Goal: Transaction & Acquisition: Obtain resource

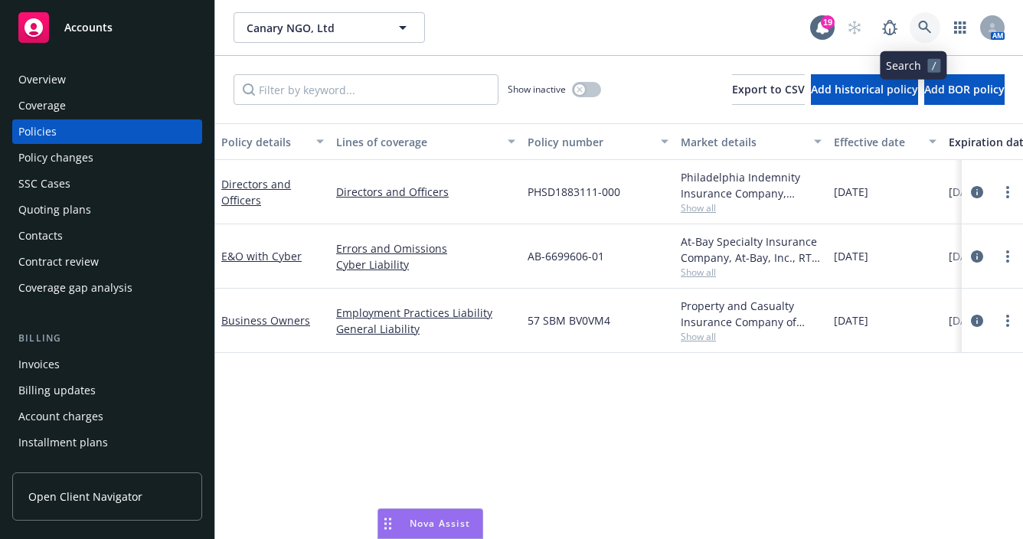
click at [918, 27] on icon at bounding box center [925, 28] width 14 height 14
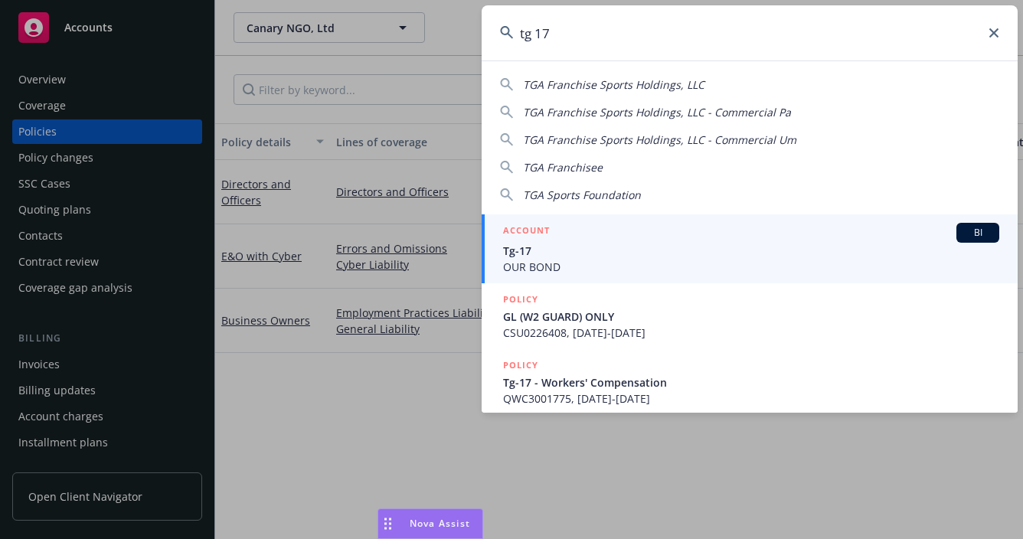
type input "tg 17"
click at [753, 259] on span "OUR BOND" at bounding box center [751, 267] width 496 height 16
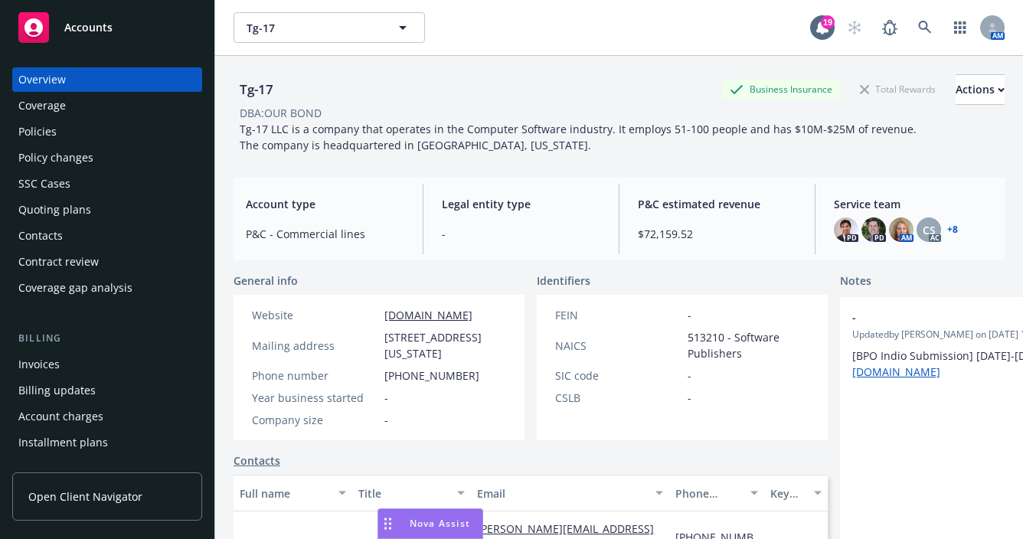
click at [60, 122] on div "Policies" at bounding box center [107, 131] width 178 height 25
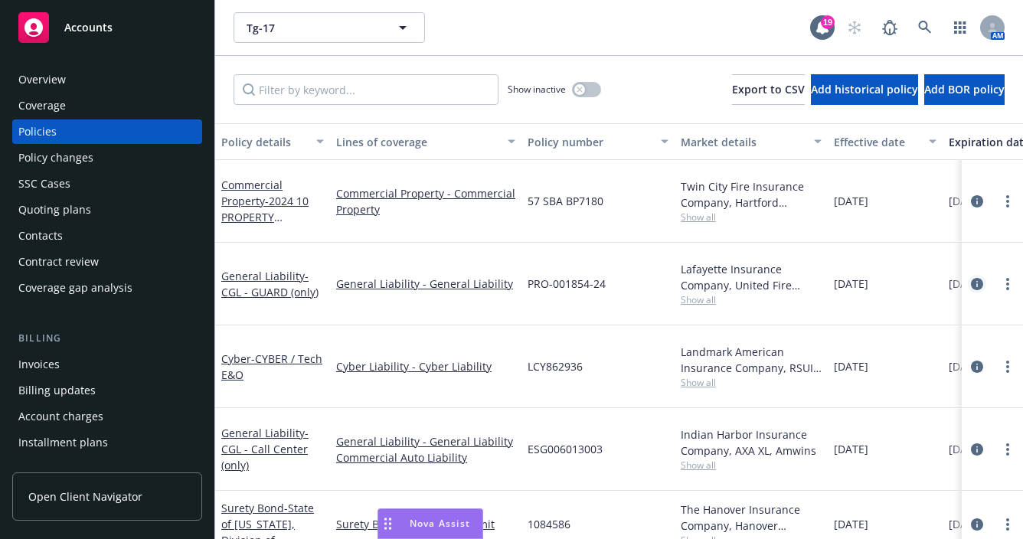
click at [968, 275] on link "circleInformation" at bounding box center [977, 284] width 18 height 18
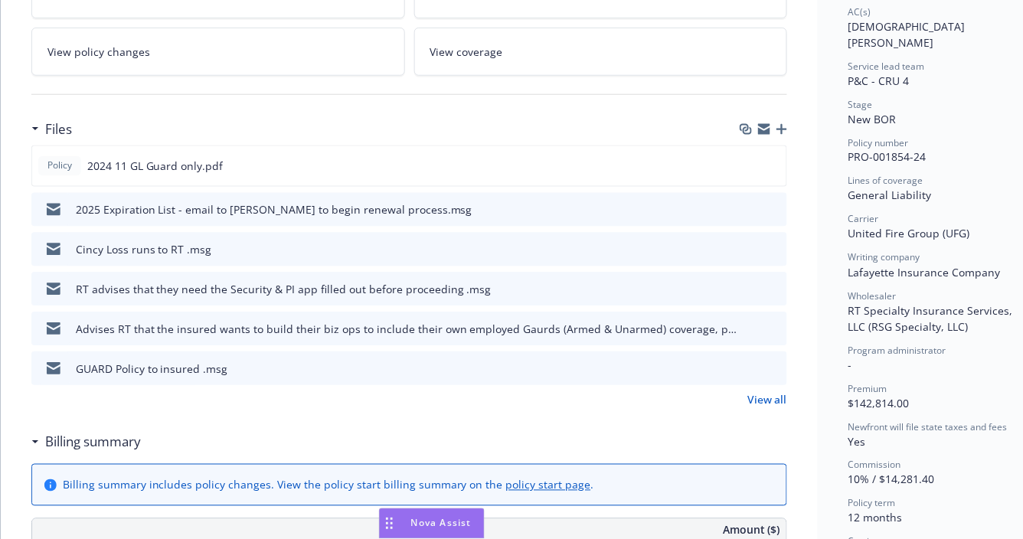
scroll to position [306, 0]
click at [441, 287] on div "RT advises that they need the Security & PI app filled out before proceeding .m…" at bounding box center [284, 290] width 417 height 16
click at [778, 290] on icon "preview file" at bounding box center [775, 288] width 14 height 11
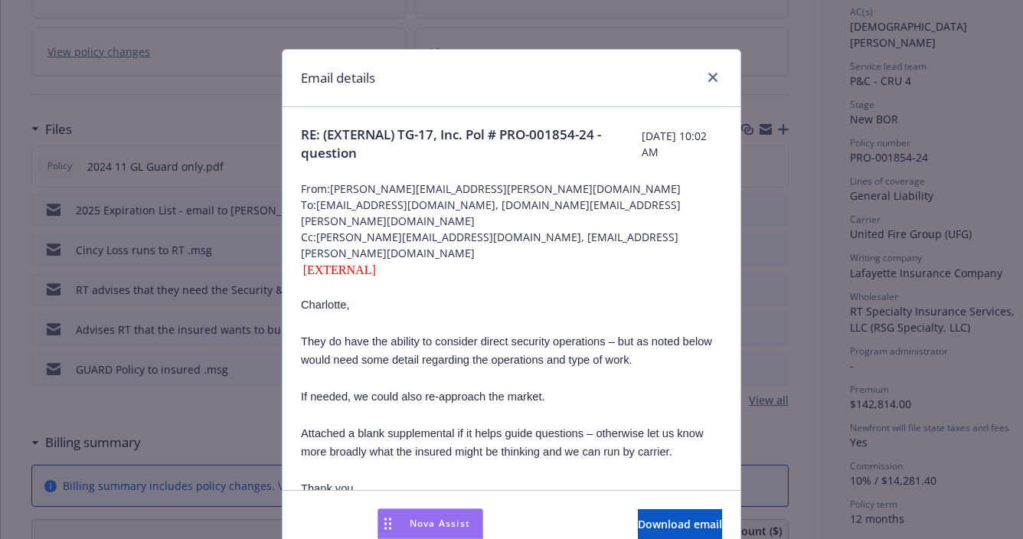
scroll to position [77, 0]
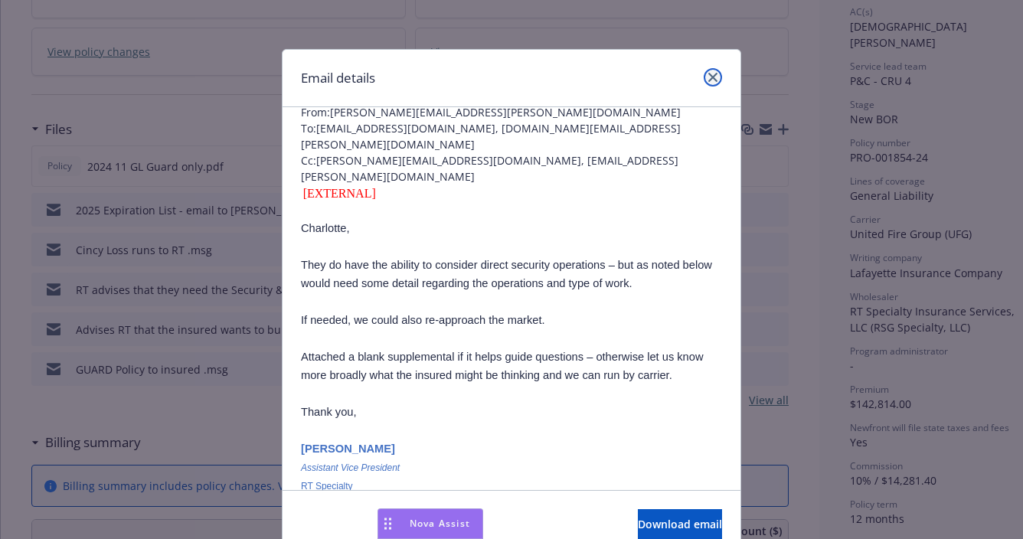
click at [709, 77] on icon "close" at bounding box center [713, 77] width 9 height 9
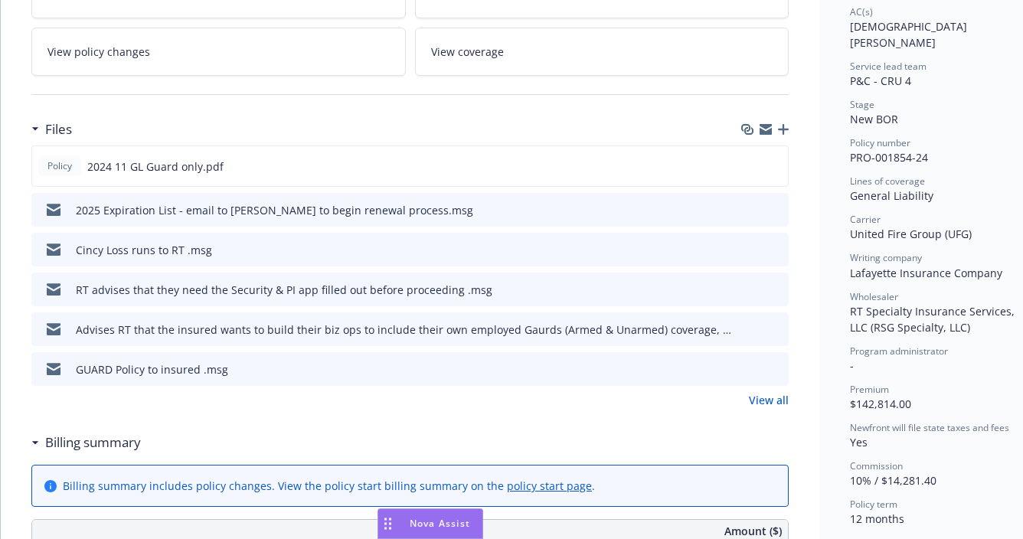
click at [774, 327] on icon "preview file" at bounding box center [775, 328] width 14 height 11
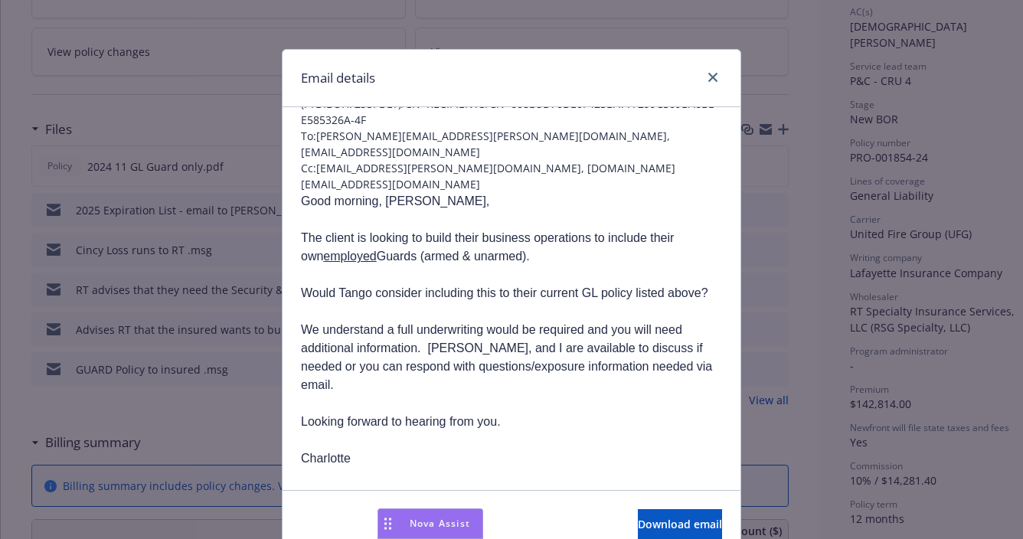
scroll to position [153, 0]
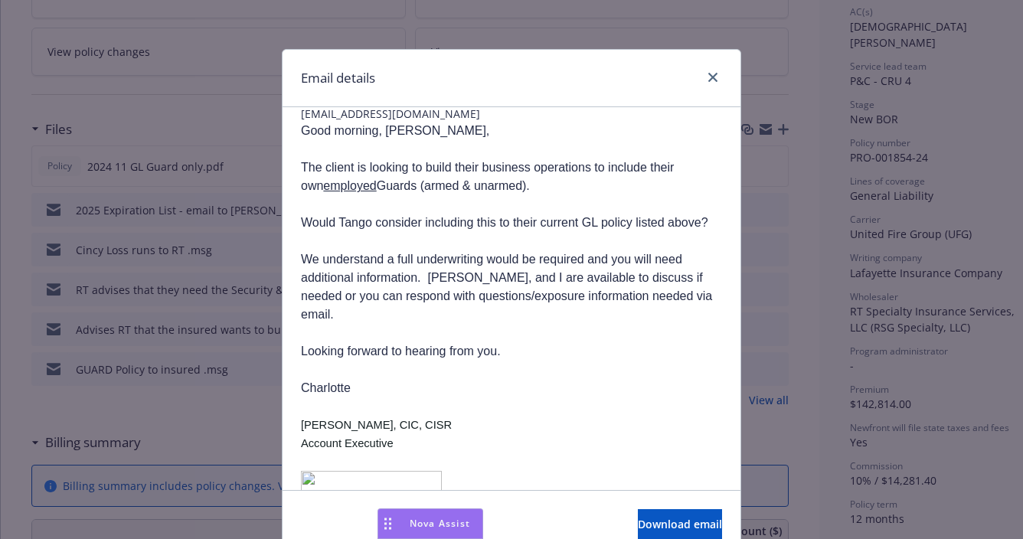
click at [329, 324] on p at bounding box center [511, 333] width 421 height 18
click at [709, 79] on icon "close" at bounding box center [713, 77] width 9 height 9
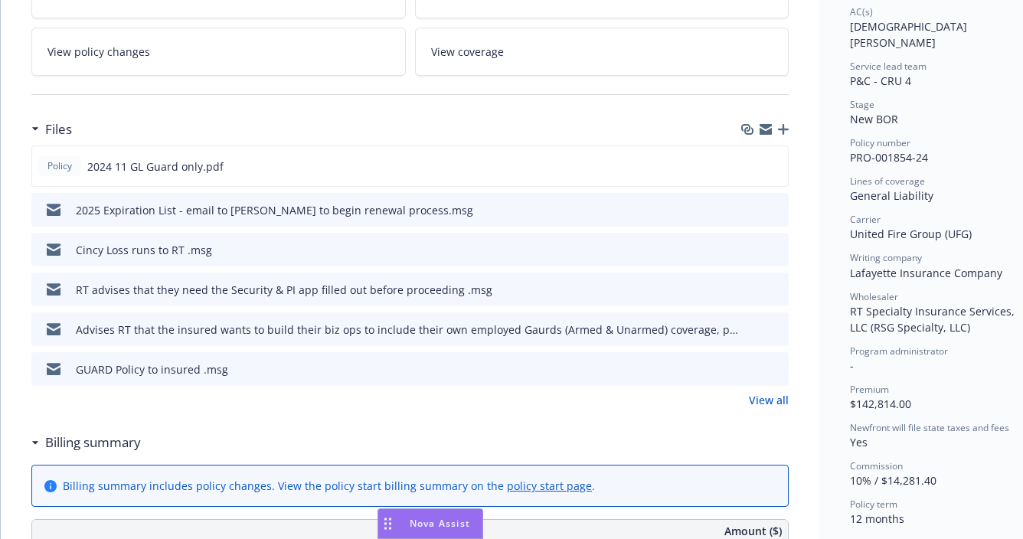
click at [753, 291] on icon "download file" at bounding box center [749, 293] width 12 height 4
click at [779, 283] on icon "preview file" at bounding box center [775, 288] width 14 height 11
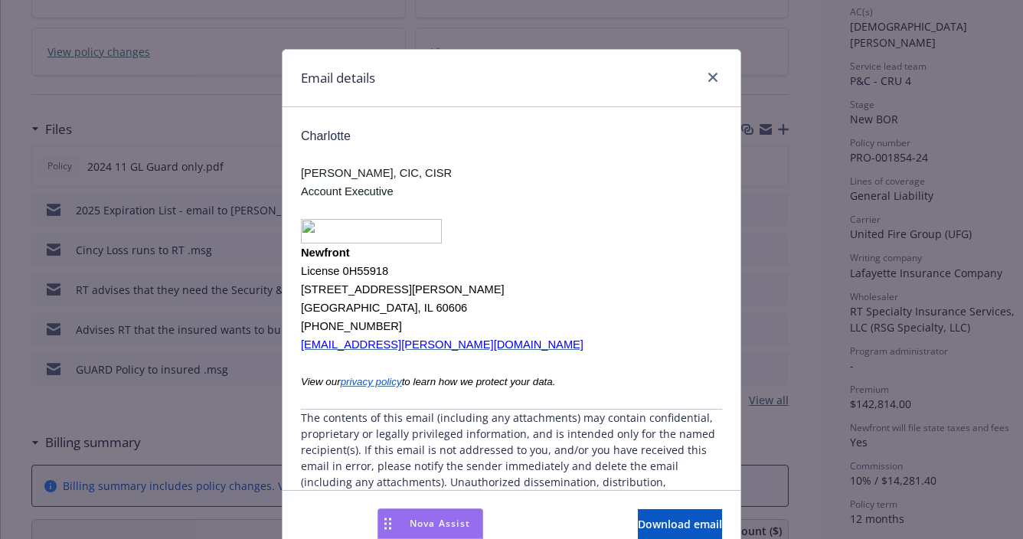
scroll to position [1071, 0]
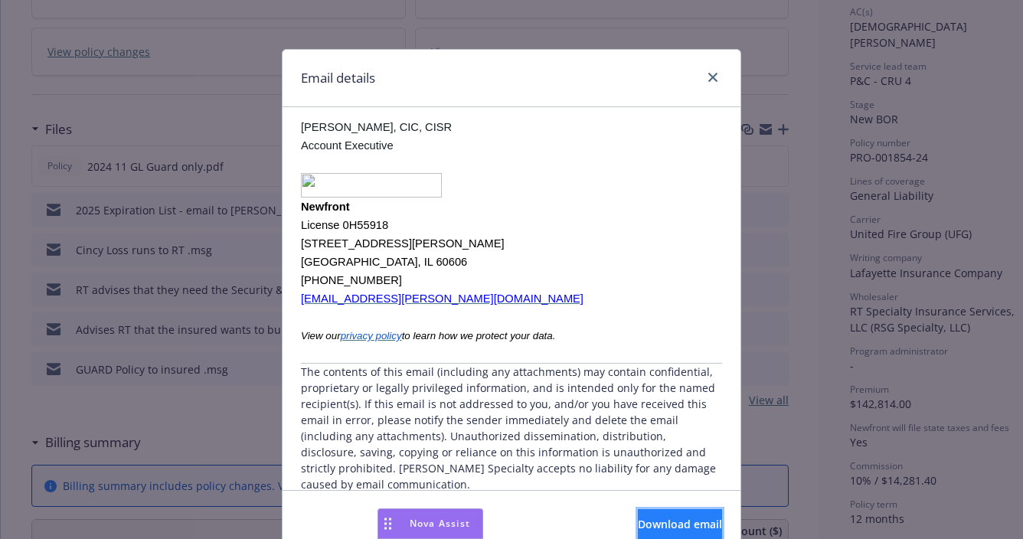
click at [638, 515] on button "Download email" at bounding box center [680, 524] width 84 height 31
click at [709, 78] on icon "close" at bounding box center [713, 77] width 9 height 9
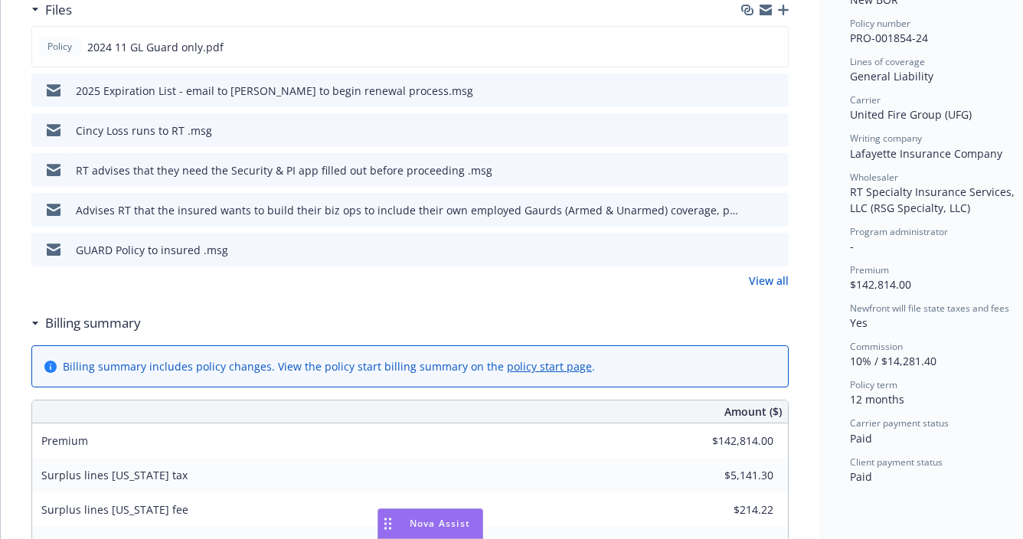
scroll to position [536, 0]
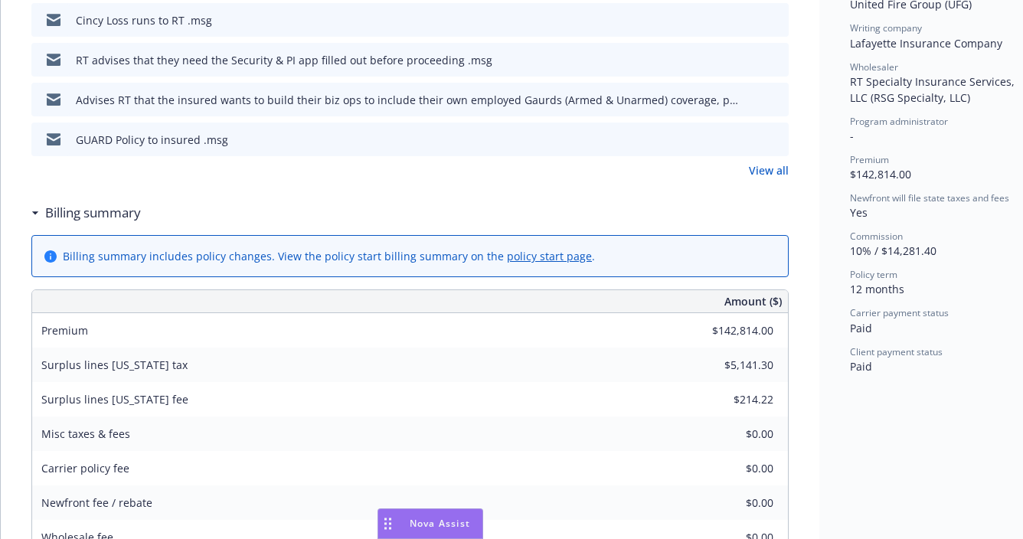
click at [426, 533] on div "Nova Assist" at bounding box center [430, 523] width 104 height 29
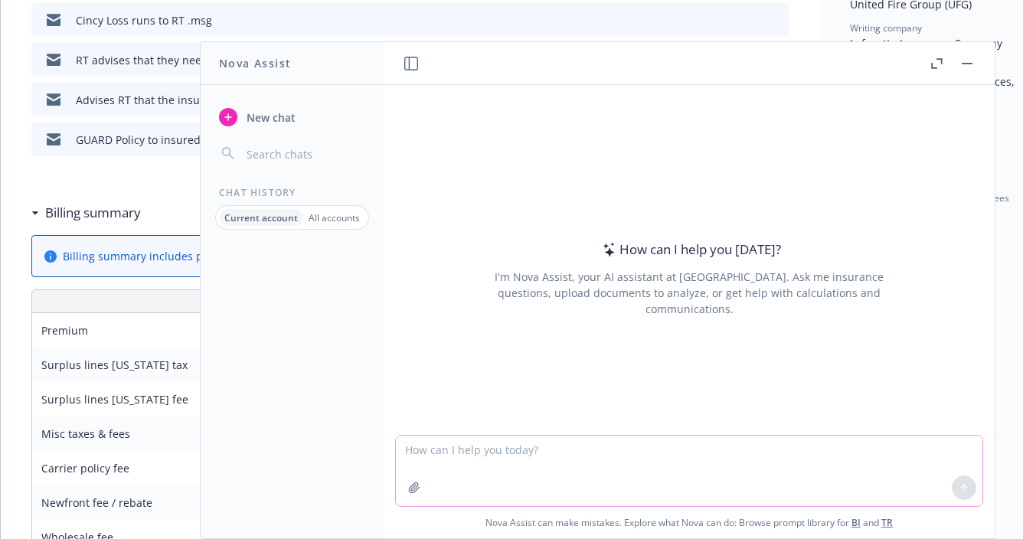
click at [550, 457] on textarea at bounding box center [689, 471] width 587 height 70
paste textarea "Placement Service Team (PST) – Project Timeline and Milestones Project Initiati…"
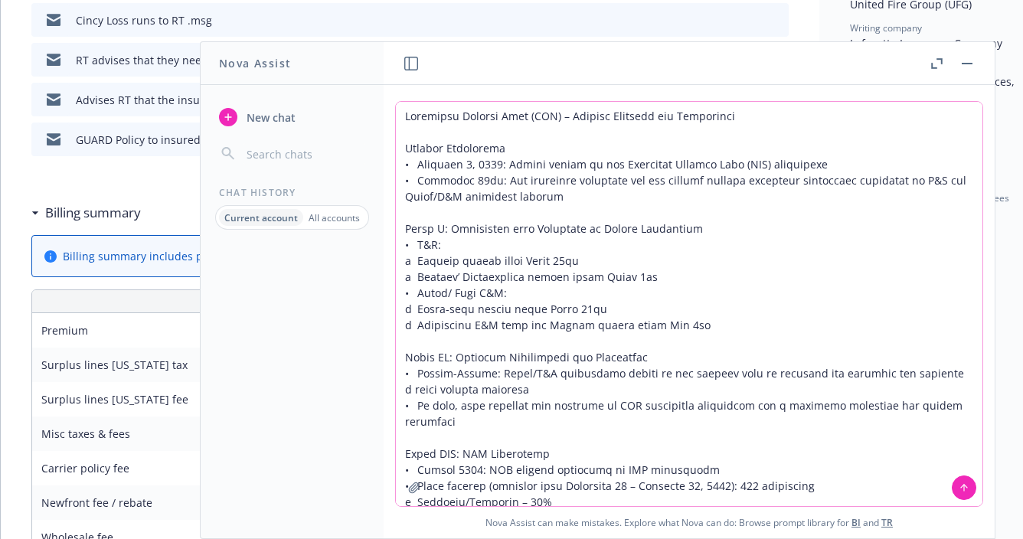
scroll to position [276, 0]
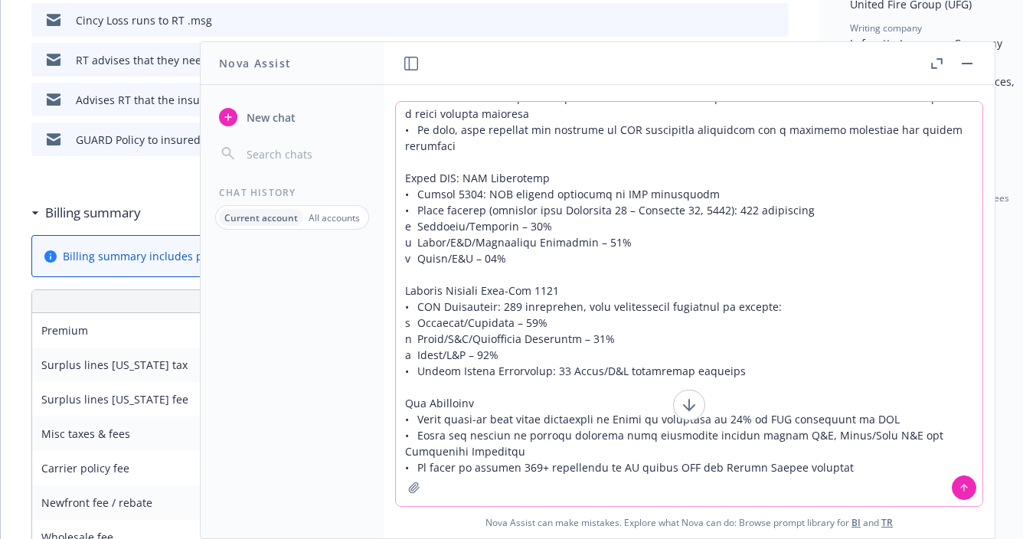
click at [439, 186] on textarea at bounding box center [689, 304] width 587 height 404
click at [902, 258] on textarea at bounding box center [689, 304] width 587 height 404
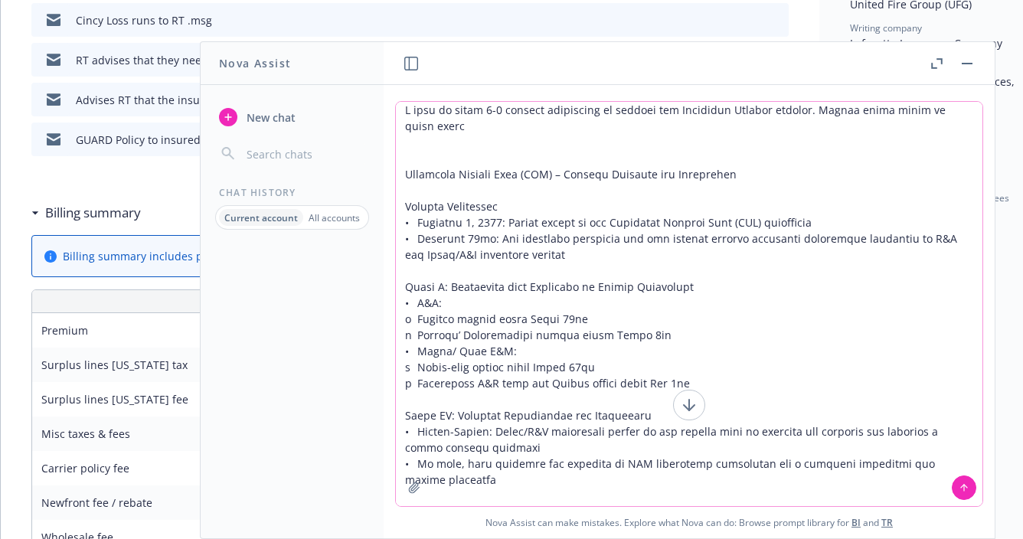
scroll to position [22, 0]
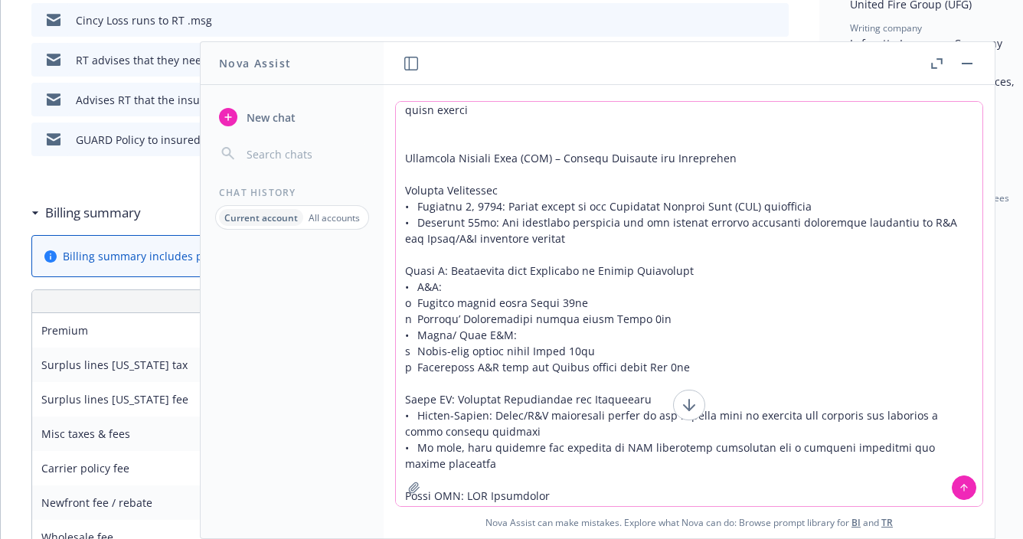
type textarea "I need to write 1-2 opening paragraphs to support our Placement Service efforts…"
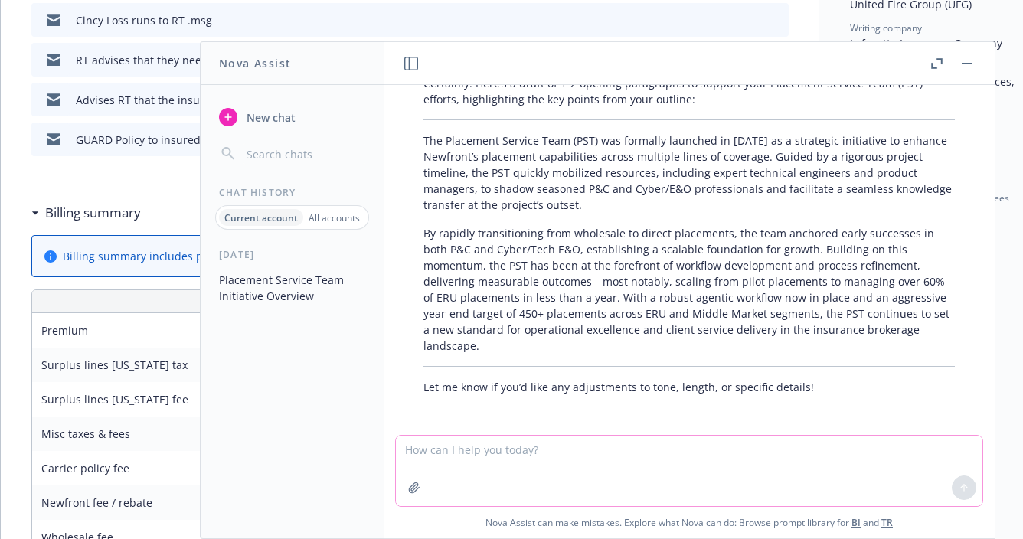
scroll to position [516, 0]
click at [771, 193] on p "The Placement Service Team (PST) was formally launched in February 2025 as a st…" at bounding box center [690, 171] width 532 height 80
click at [745, 435] on div at bounding box center [689, 471] width 588 height 72
click at [743, 459] on textarea at bounding box center [689, 471] width 587 height 70
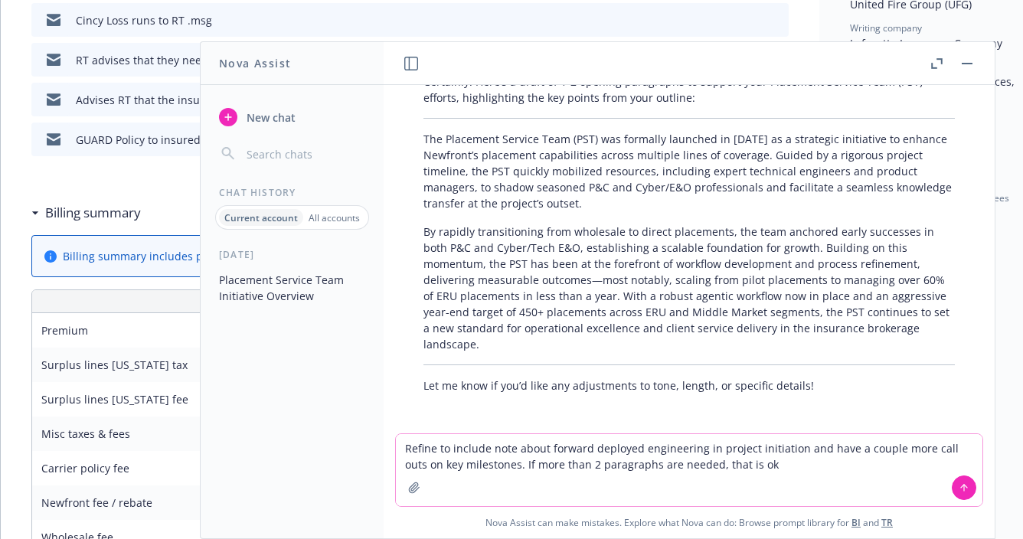
type textarea "Refine to include note about forward deployed engineering in project initiation…"
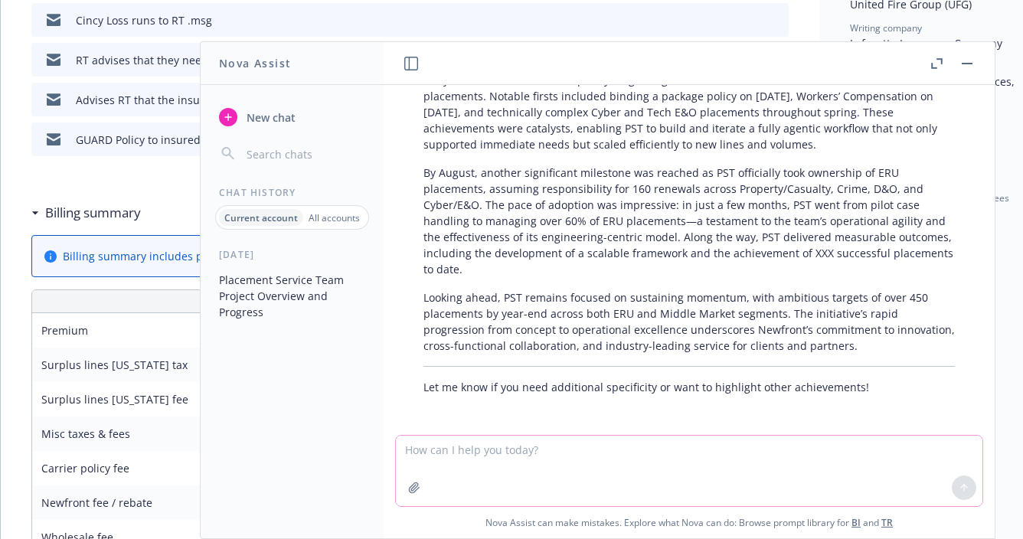
scroll to position [1115, 0]
click at [637, 301] on p "Looking ahead, PST remains focused on sustaining momentum, with ambitious targe…" at bounding box center [690, 320] width 532 height 64
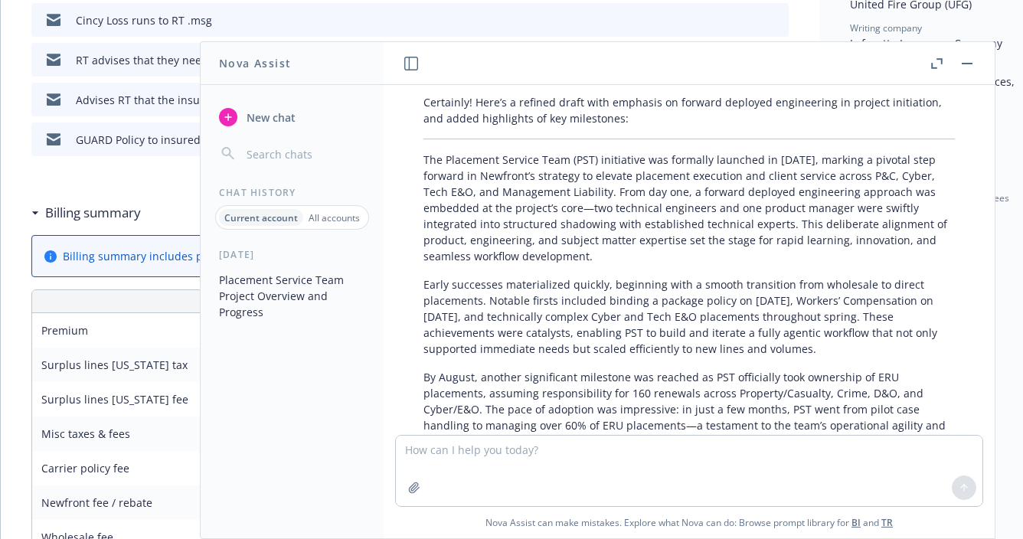
scroll to position [886, 0]
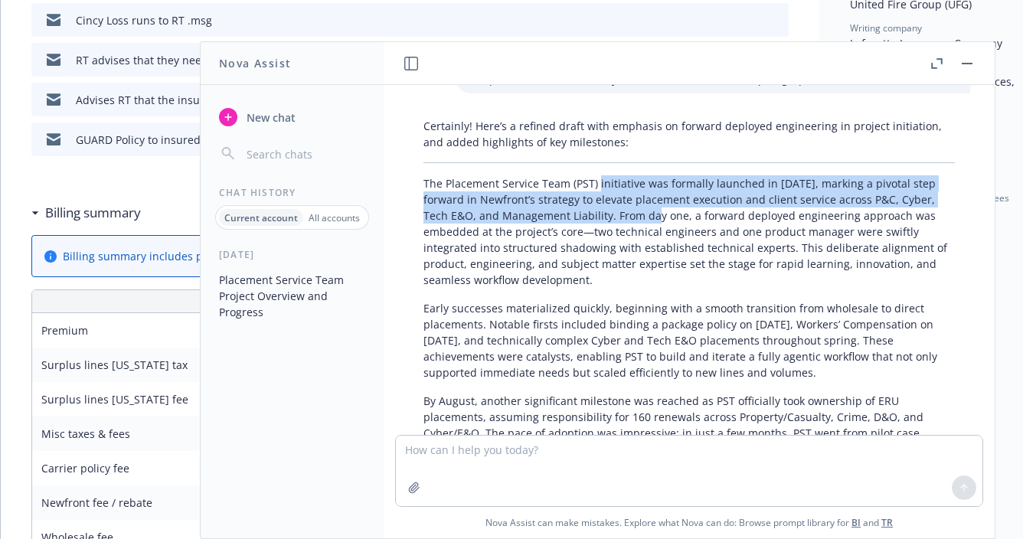
drag, startPoint x: 676, startPoint y: 212, endPoint x: 596, endPoint y: 188, distance: 83.4
click at [596, 188] on p "The Placement Service Team (PST) initiative was formally launched in February 2…" at bounding box center [690, 231] width 532 height 113
copy p "initiative was formally launched in February 2025, marking a pivotal step forwa…"
click at [748, 282] on p "The Placement Service Team (PST) initiative was formally launched in February 2…" at bounding box center [690, 231] width 532 height 113
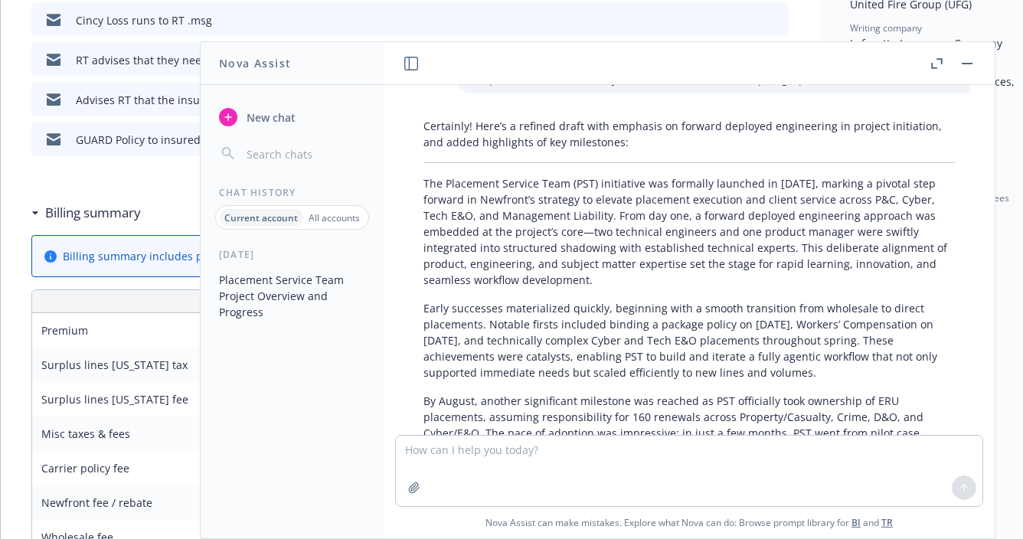
click at [689, 270] on p "The Placement Service Team (PST) initiative was formally launched in February 2…" at bounding box center [690, 231] width 532 height 113
drag, startPoint x: 689, startPoint y: 277, endPoint x: 673, endPoint y: 217, distance: 61.9
click at [673, 217] on p "The Placement Service Team (PST) initiative was formally launched in February 2…" at bounding box center [690, 231] width 532 height 113
copy p "From day one, a forward deployed engineering approach was embedded at the proje…"
click at [802, 312] on p "Early successes materialized quickly, beginning with a smooth transition from w…" at bounding box center [690, 340] width 532 height 80
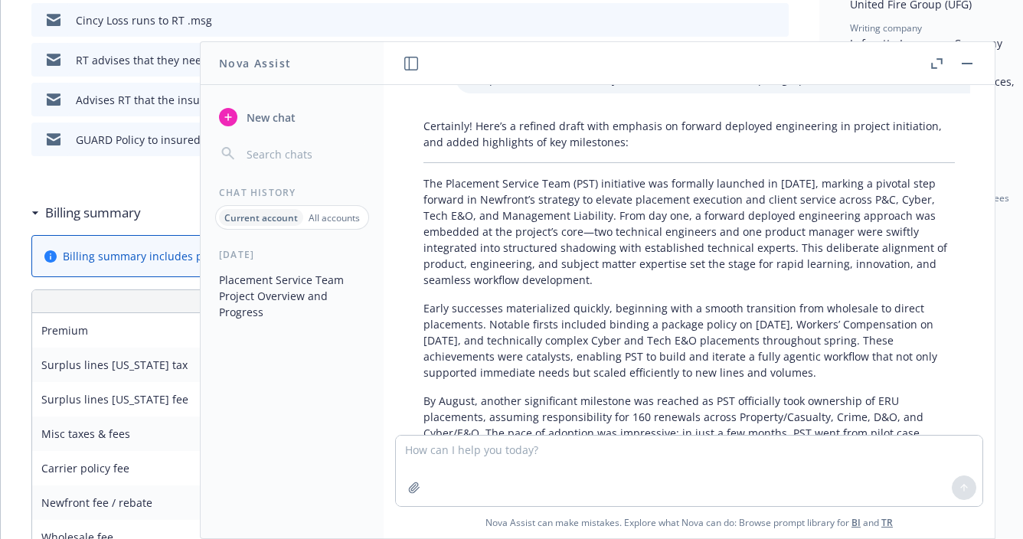
click at [691, 356] on p "Early successes materialized quickly, beginning with a smooth transition from w…" at bounding box center [690, 340] width 532 height 80
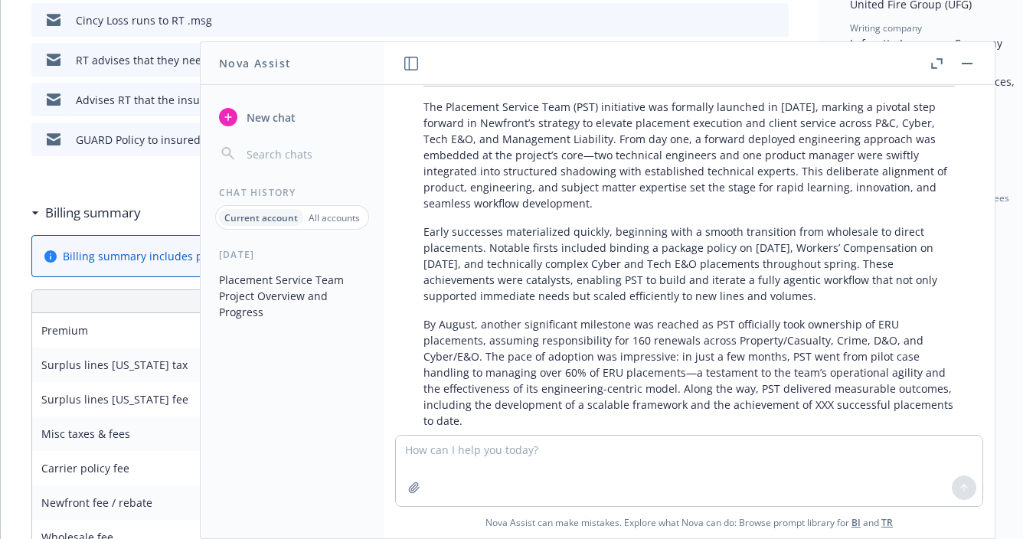
scroll to position [1039, 0]
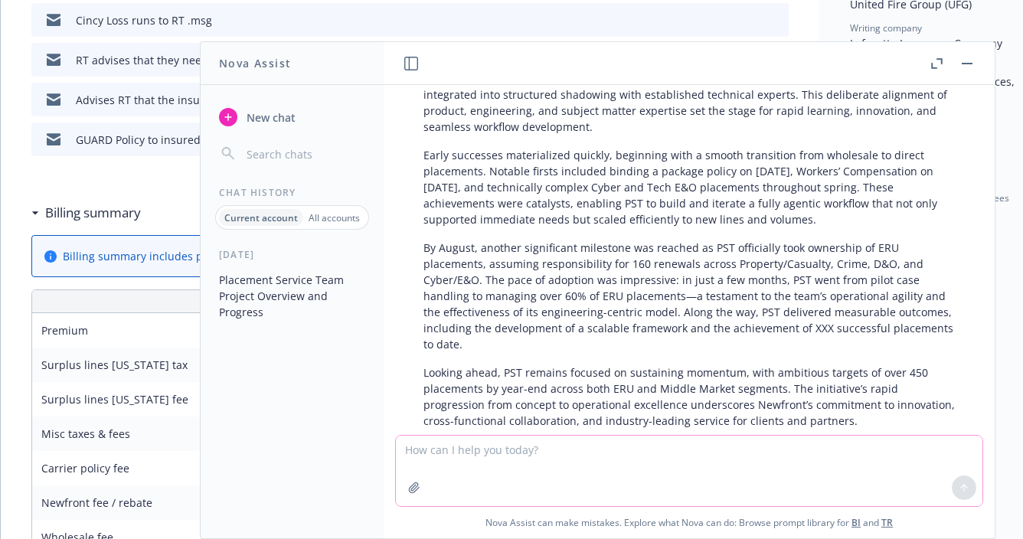
click at [844, 467] on textarea at bounding box center [689, 471] width 587 height 70
type textarea "I need this to be digestible for c-suite level audience. it should higlight rap…"
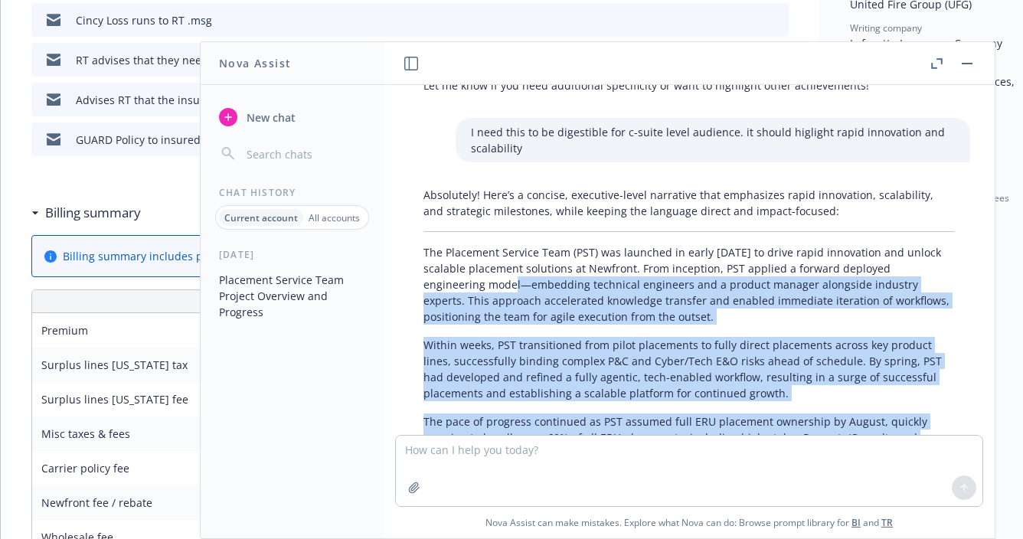
scroll to position [1403, 0]
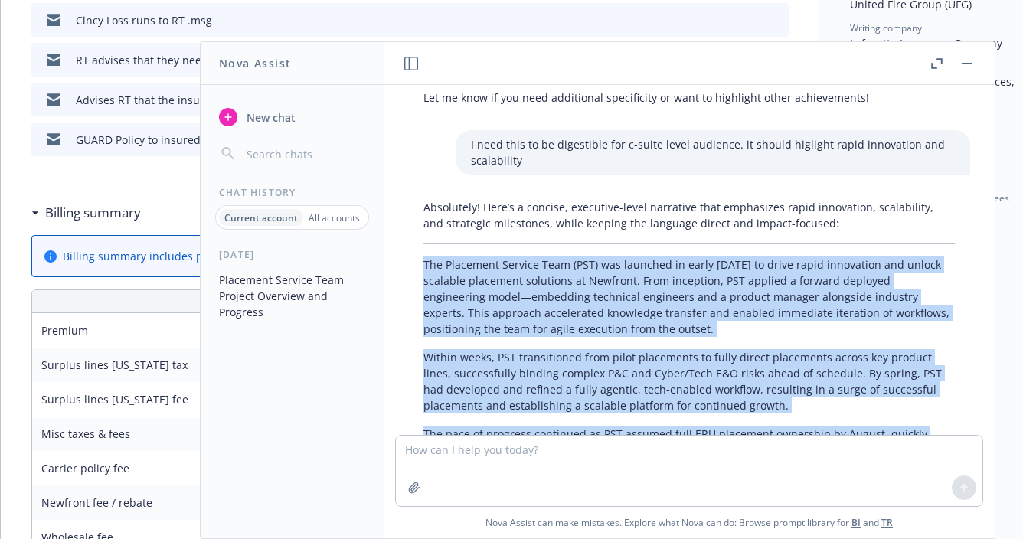
drag, startPoint x: 821, startPoint y: 344, endPoint x: 423, endPoint y: 264, distance: 406.4
click at [423, 264] on div "Absolutely! Here’s a concise, executive-level narrative that emphasizes rapid i…" at bounding box center [689, 373] width 562 height 361
copy div "The Placement Service Team (PST) was launched in early February 2025 to drive r…"
click at [706, 387] on p "Within weeks, PST transitioned from pilot placements to fully direct placements…" at bounding box center [690, 381] width 532 height 64
click at [707, 385] on p "Within weeks, PST transitioned from pilot placements to fully direct placements…" at bounding box center [690, 381] width 532 height 64
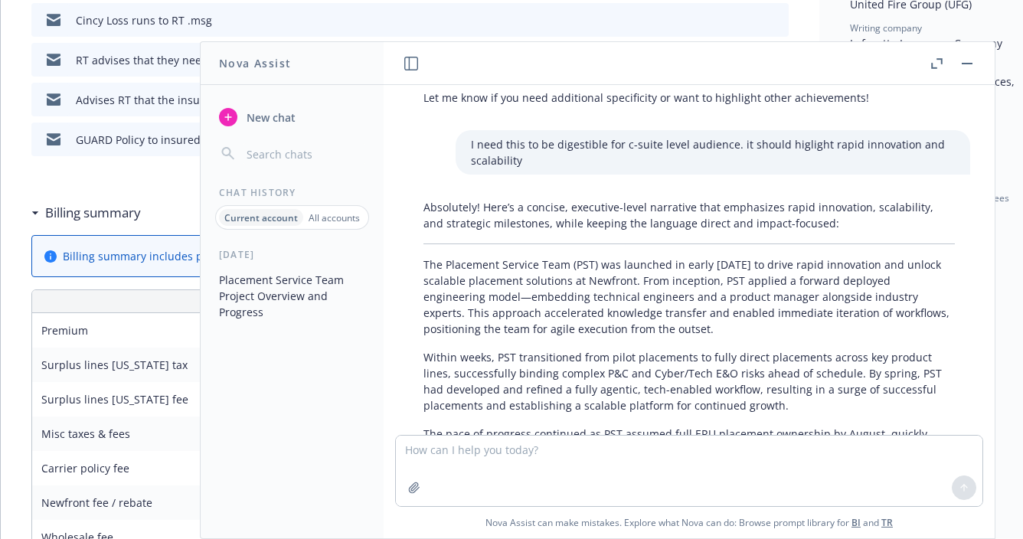
scroll to position [1480, 0]
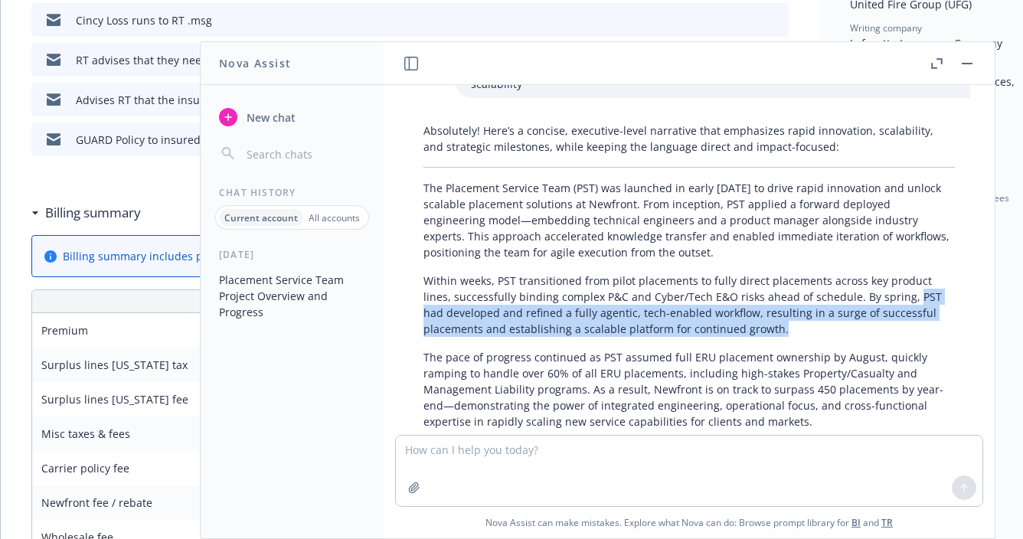
drag, startPoint x: 853, startPoint y: 333, endPoint x: 906, endPoint y: 293, distance: 66.2
click at [906, 293] on p "Within weeks, PST transitioned from pilot placements to fully direct placements…" at bounding box center [690, 305] width 532 height 64
copy p "PST had developed and refined a fully agentic, tech-enabled workflow, resulting…"
click at [970, 67] on button "button" at bounding box center [967, 63] width 18 height 18
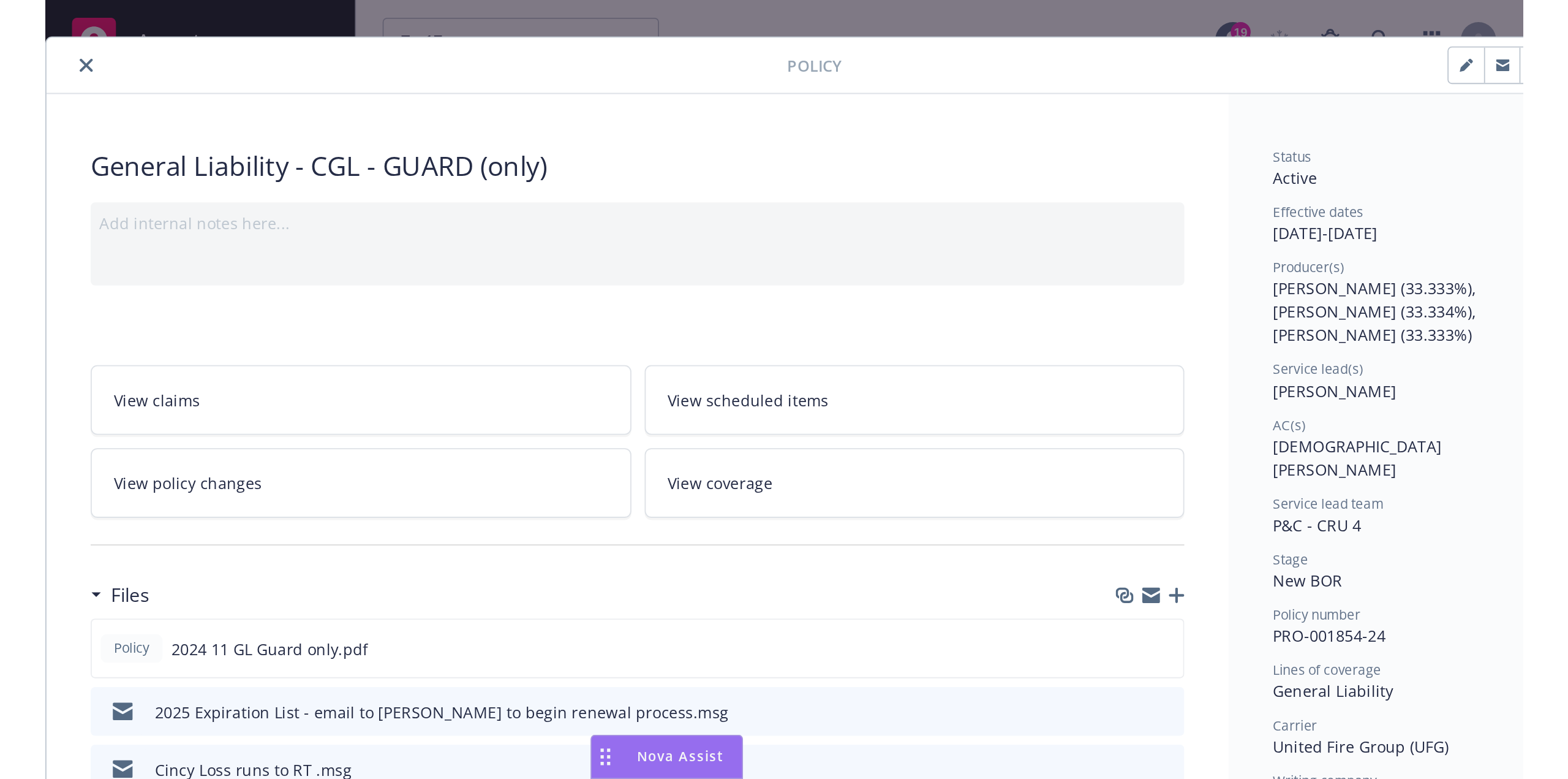
scroll to position [0, 0]
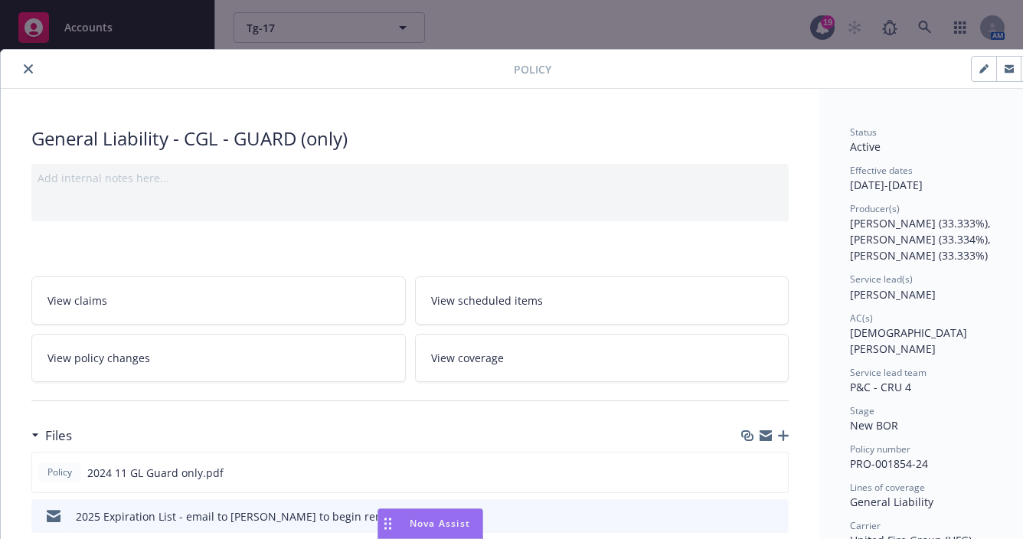
click at [30, 68] on icon "close" at bounding box center [28, 68] width 9 height 9
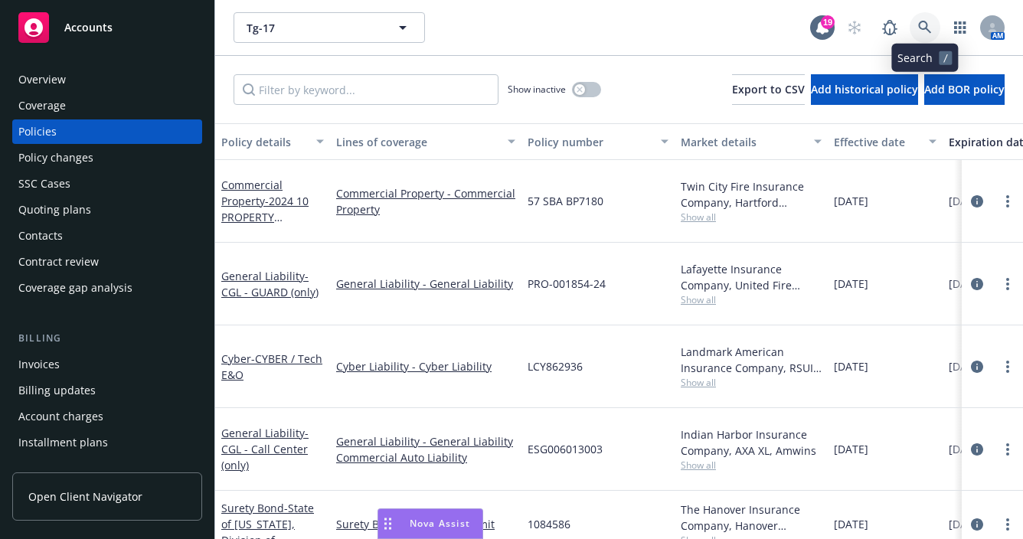
click at [918, 25] on link at bounding box center [925, 27] width 31 height 31
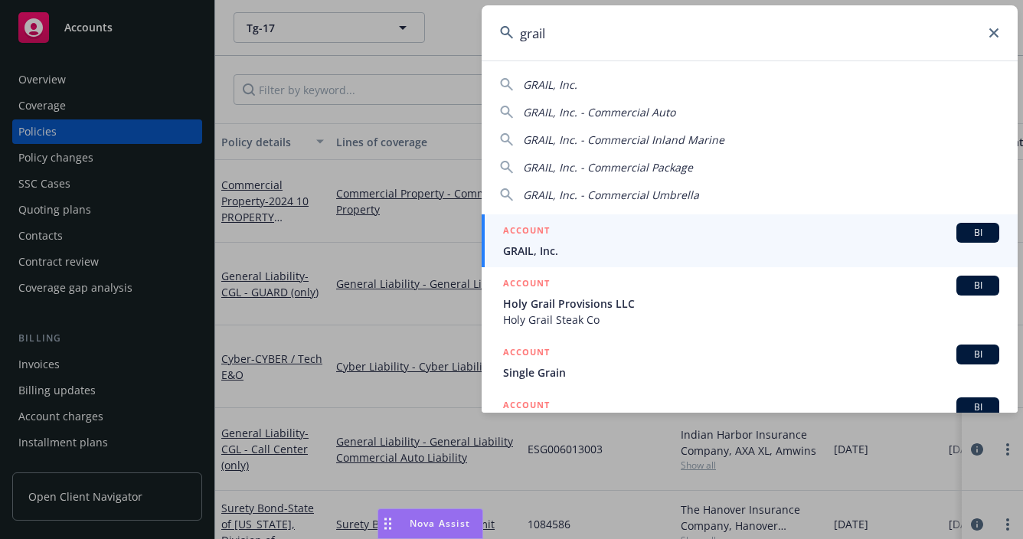
type input "grail"
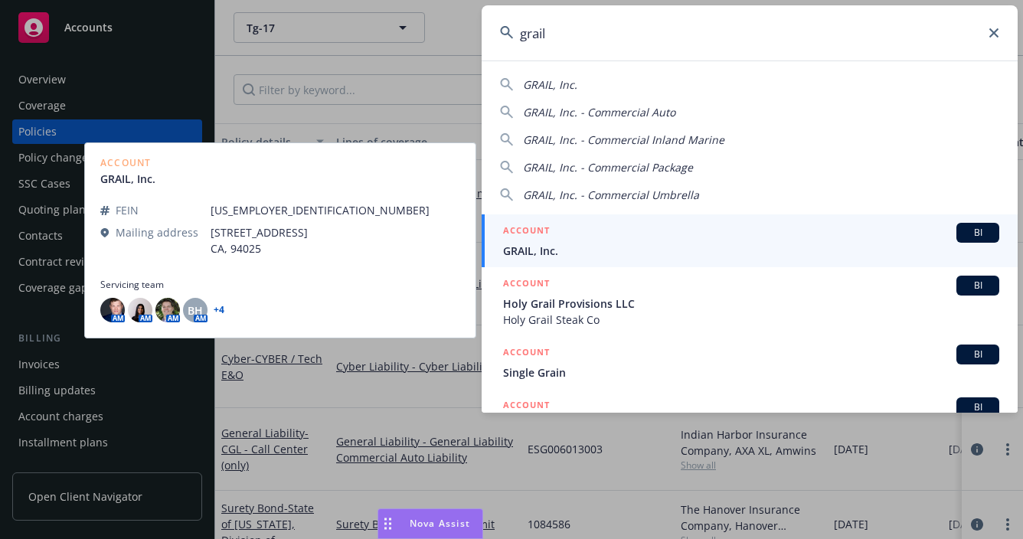
click at [651, 250] on span "GRAIL, Inc." at bounding box center [751, 251] width 496 height 16
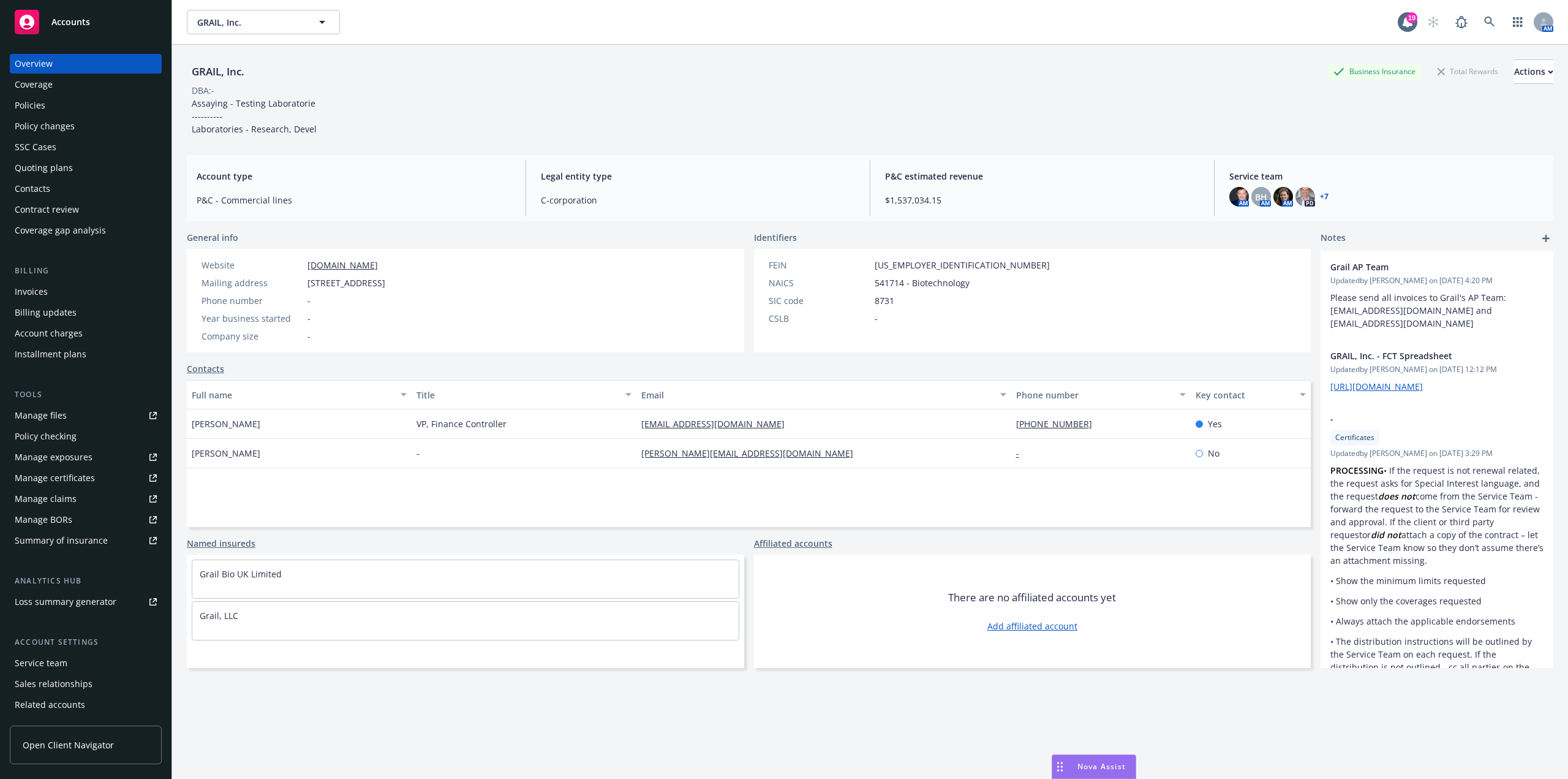
click at [606, 125] on div "GRAIL, Inc. Business Insurance Total Rewards Actions DBA: - Assaying - Testing …" at bounding box center [870, 97] width 1367 height 76
click at [38, 102] on div "Policies" at bounding box center [30, 105] width 30 height 20
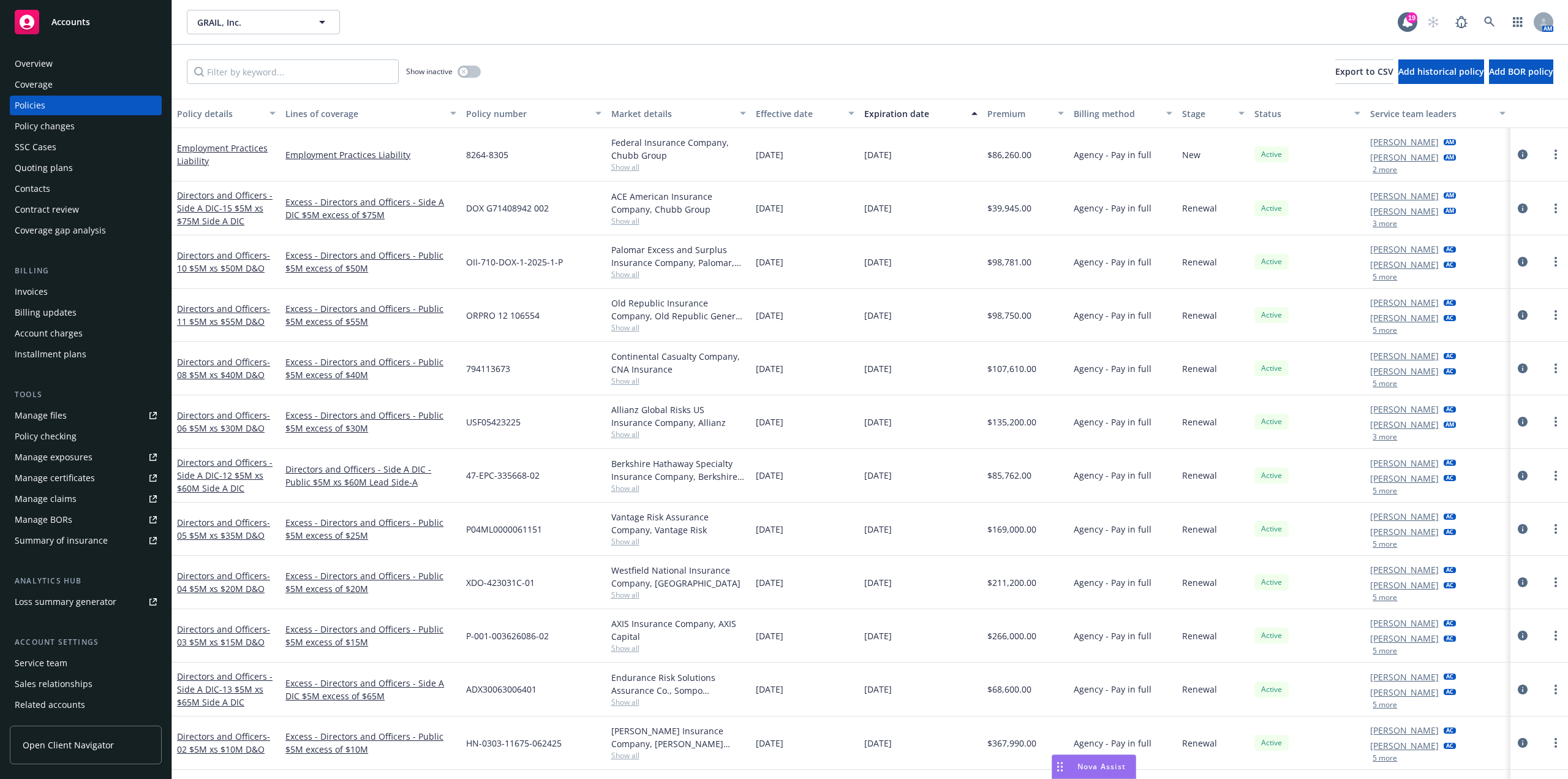
click at [48, 418] on div "Manage files" at bounding box center [40, 415] width 52 height 20
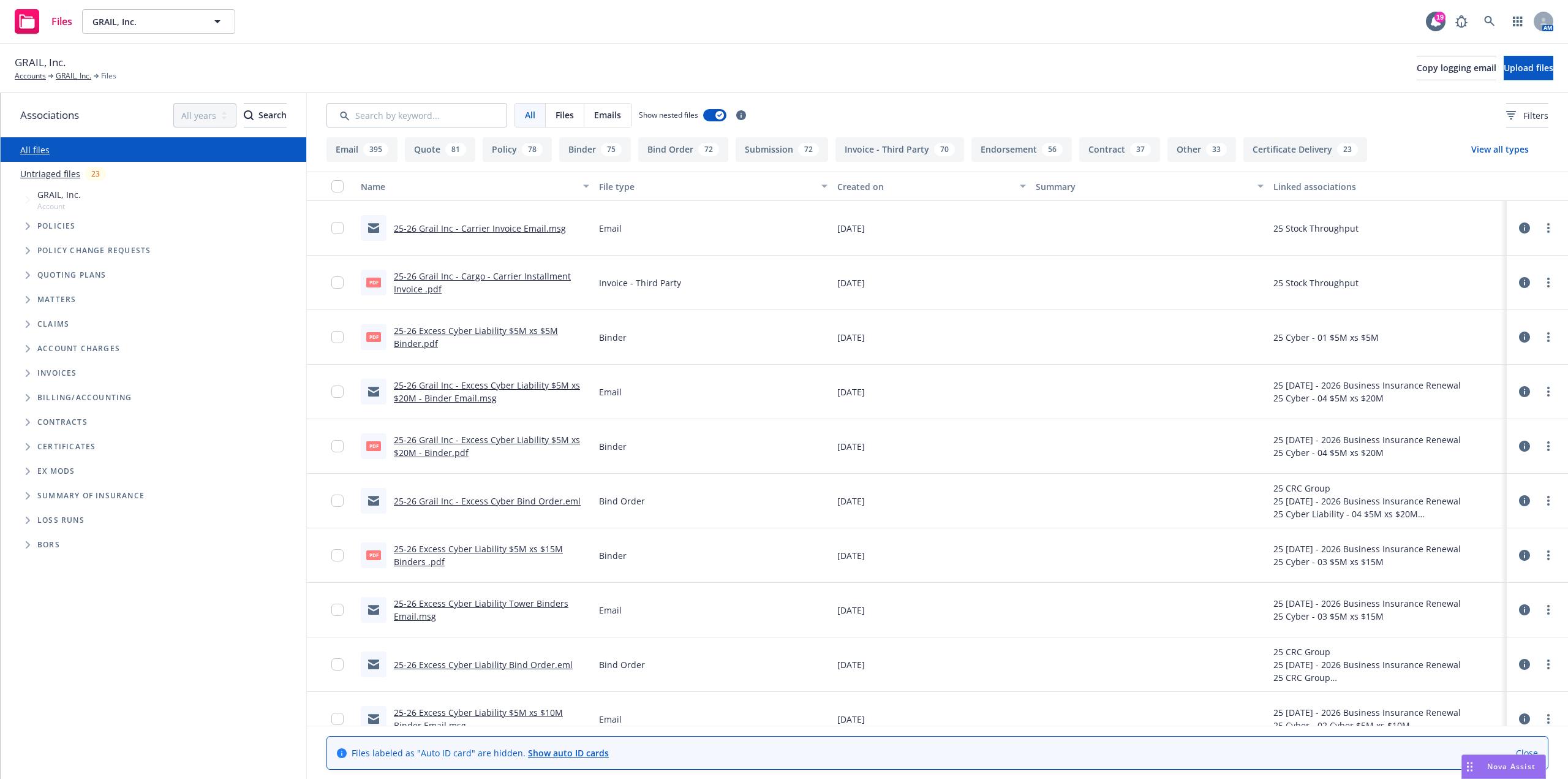
click at [25, 278] on span "Tree Example" at bounding box center [27, 275] width 20 height 20
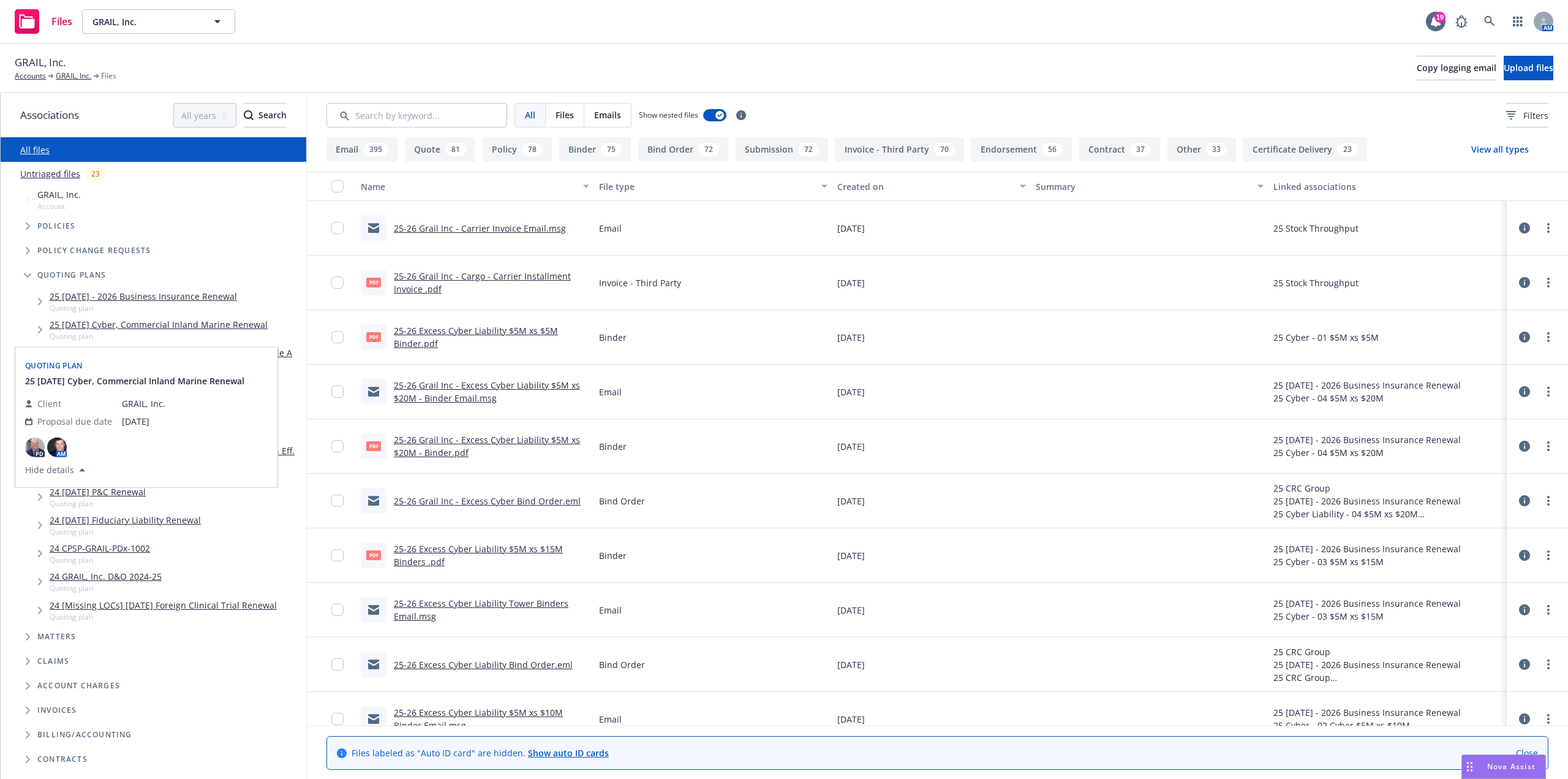
click at [72, 326] on link "25 [DATE] Cyber, Commercial Inland Marine Renewal" at bounding box center [158, 325] width 218 height 13
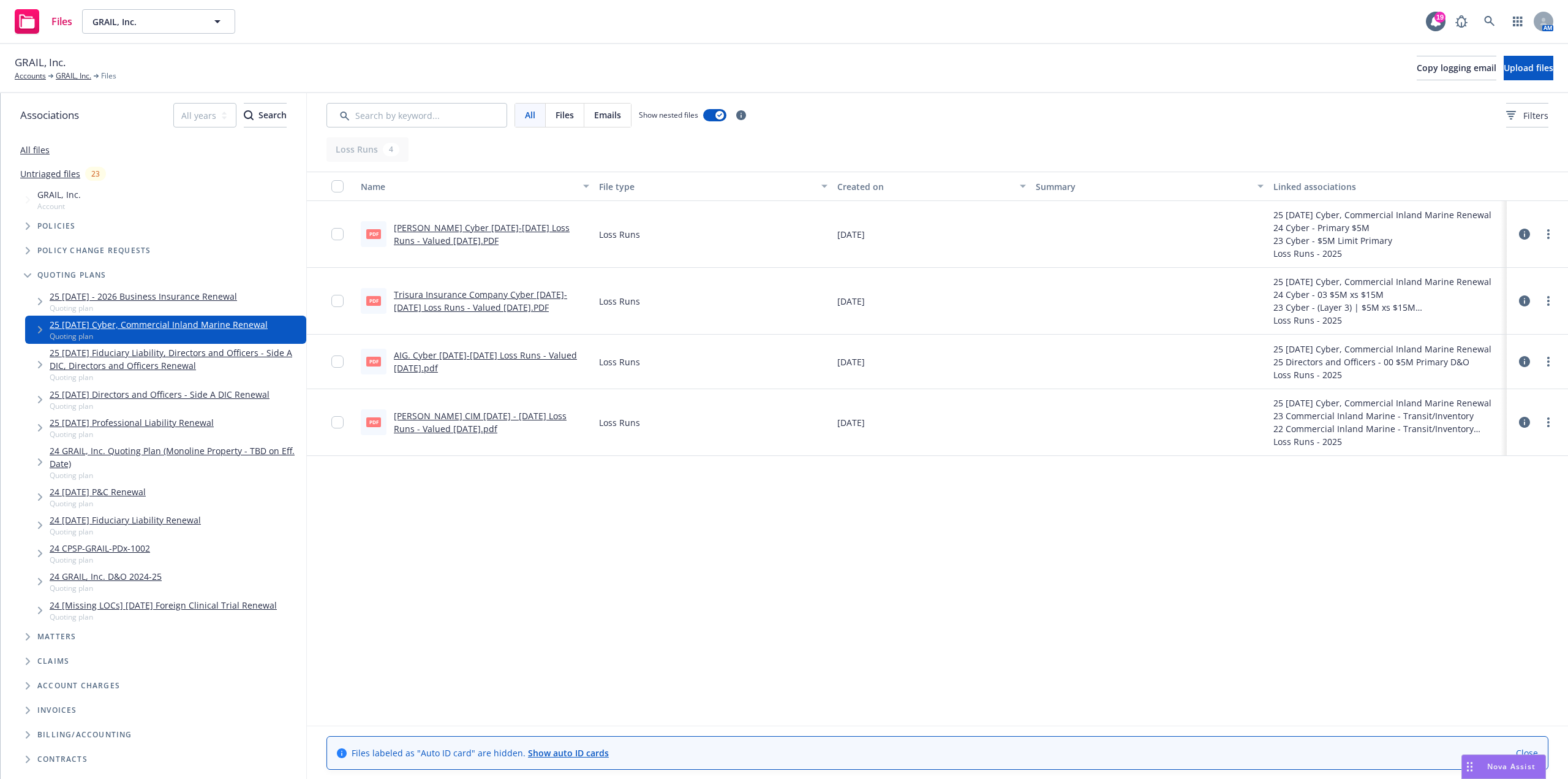
click at [577, 112] on div "Files" at bounding box center [565, 114] width 38 height 23
click at [601, 112] on span "Emails" at bounding box center [608, 115] width 27 height 13
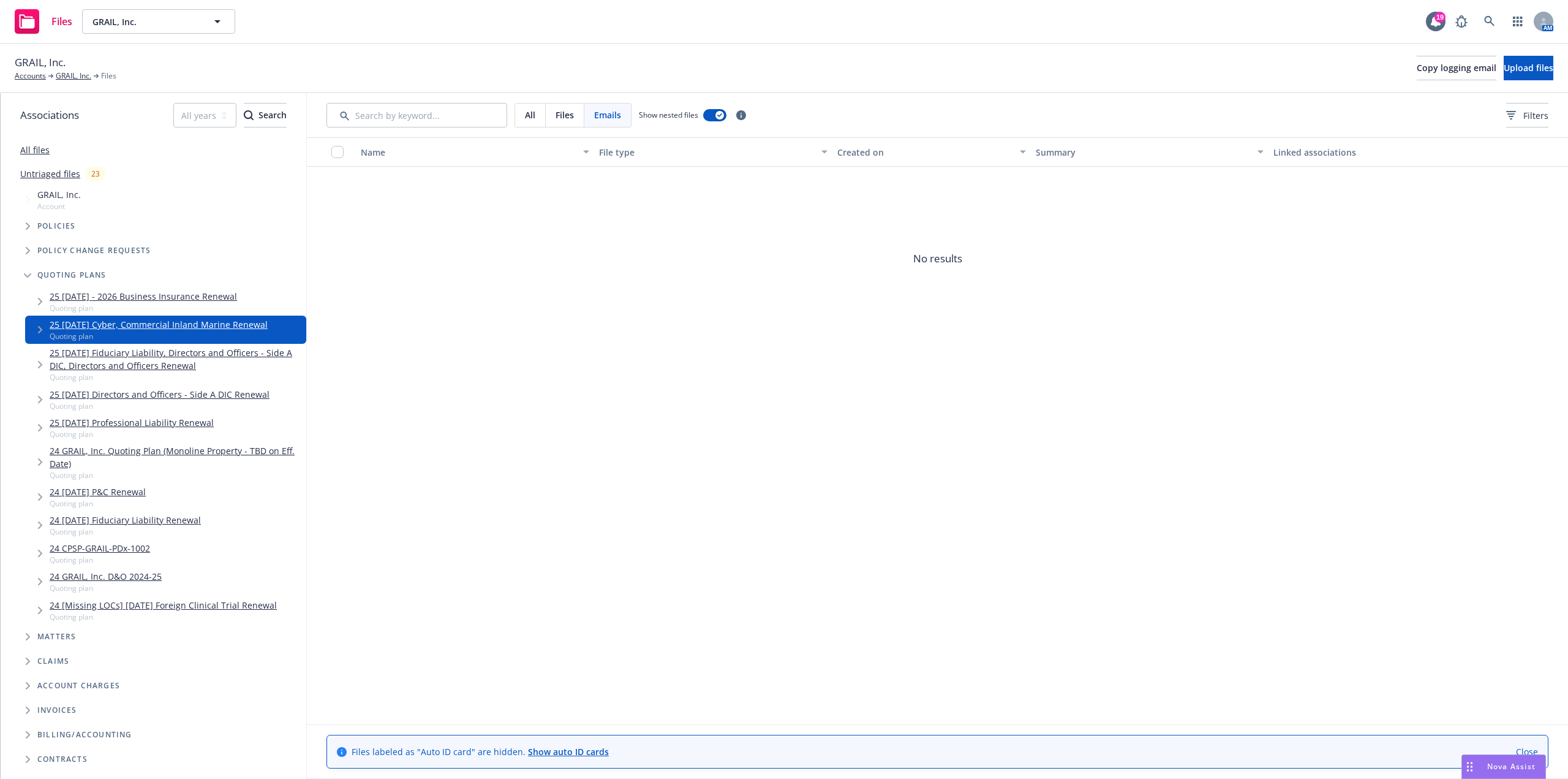
click at [526, 115] on span "All" at bounding box center [529, 115] width 10 height 13
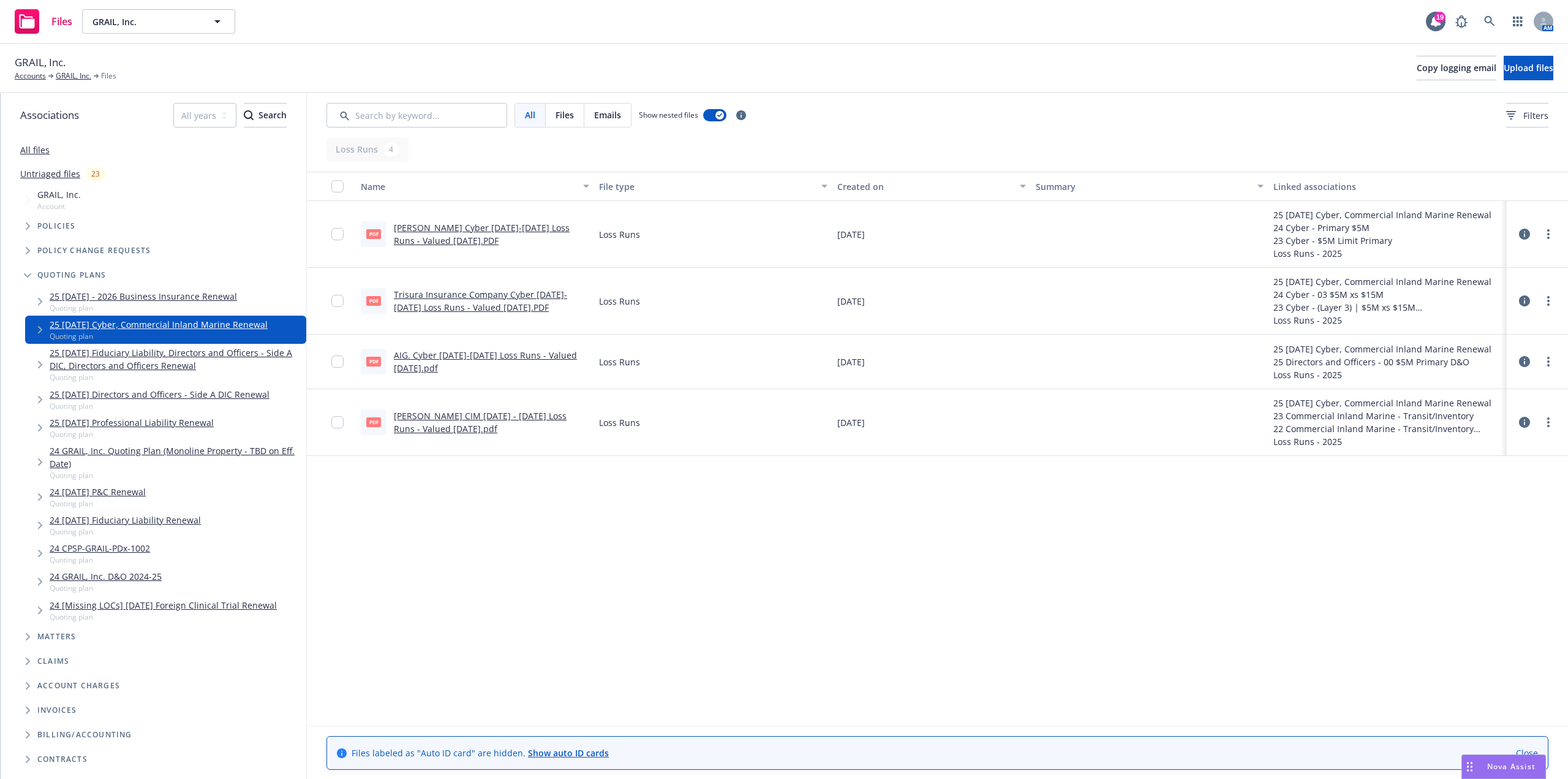
click at [38, 174] on link "Untriaged files" at bounding box center [50, 174] width 60 height 13
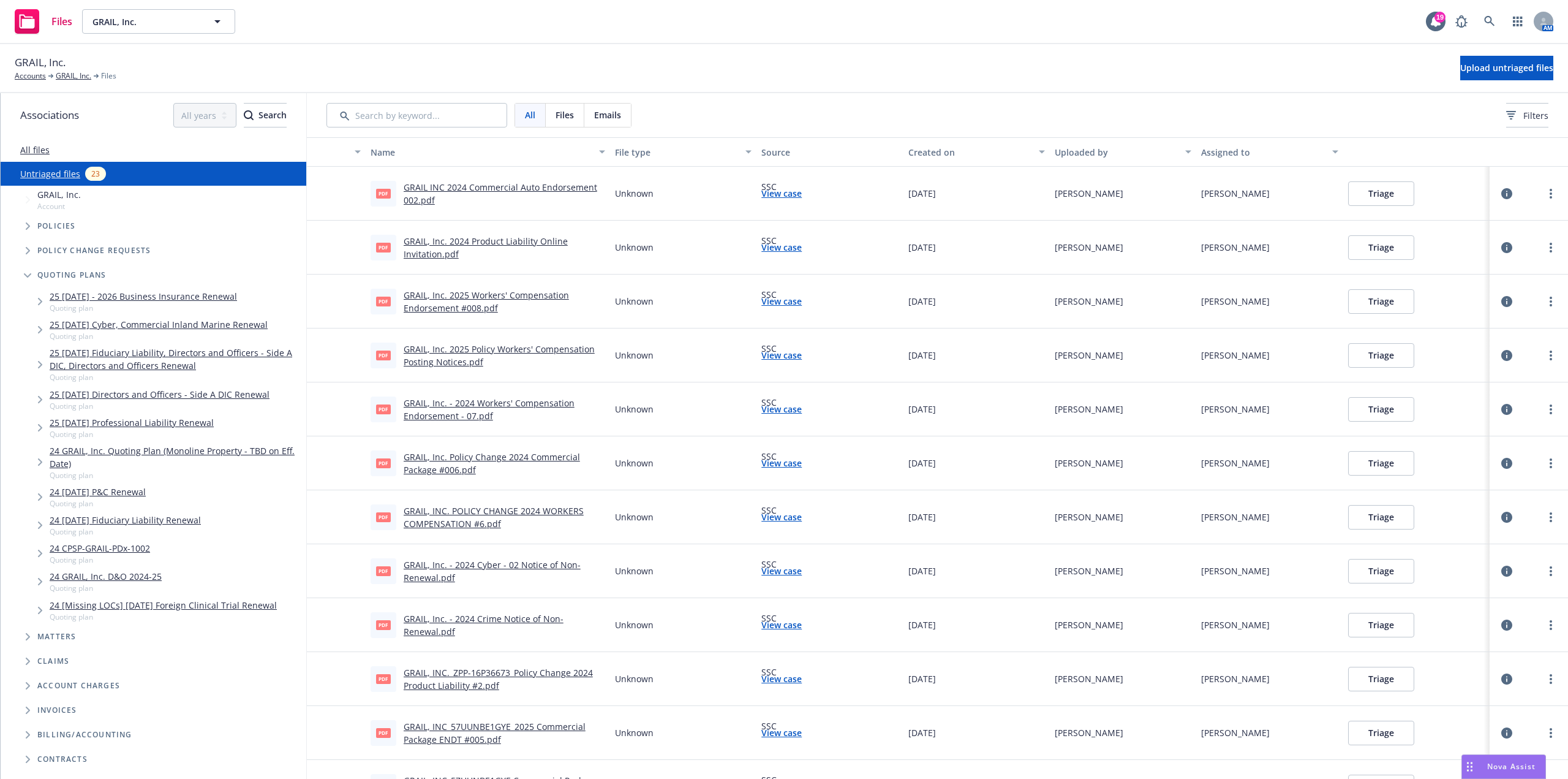
click at [36, 159] on div "All files" at bounding box center [154, 150] width 305 height 25
click at [36, 158] on div "All files" at bounding box center [154, 150] width 305 height 25
click at [35, 154] on link "All files" at bounding box center [34, 150] width 30 height 12
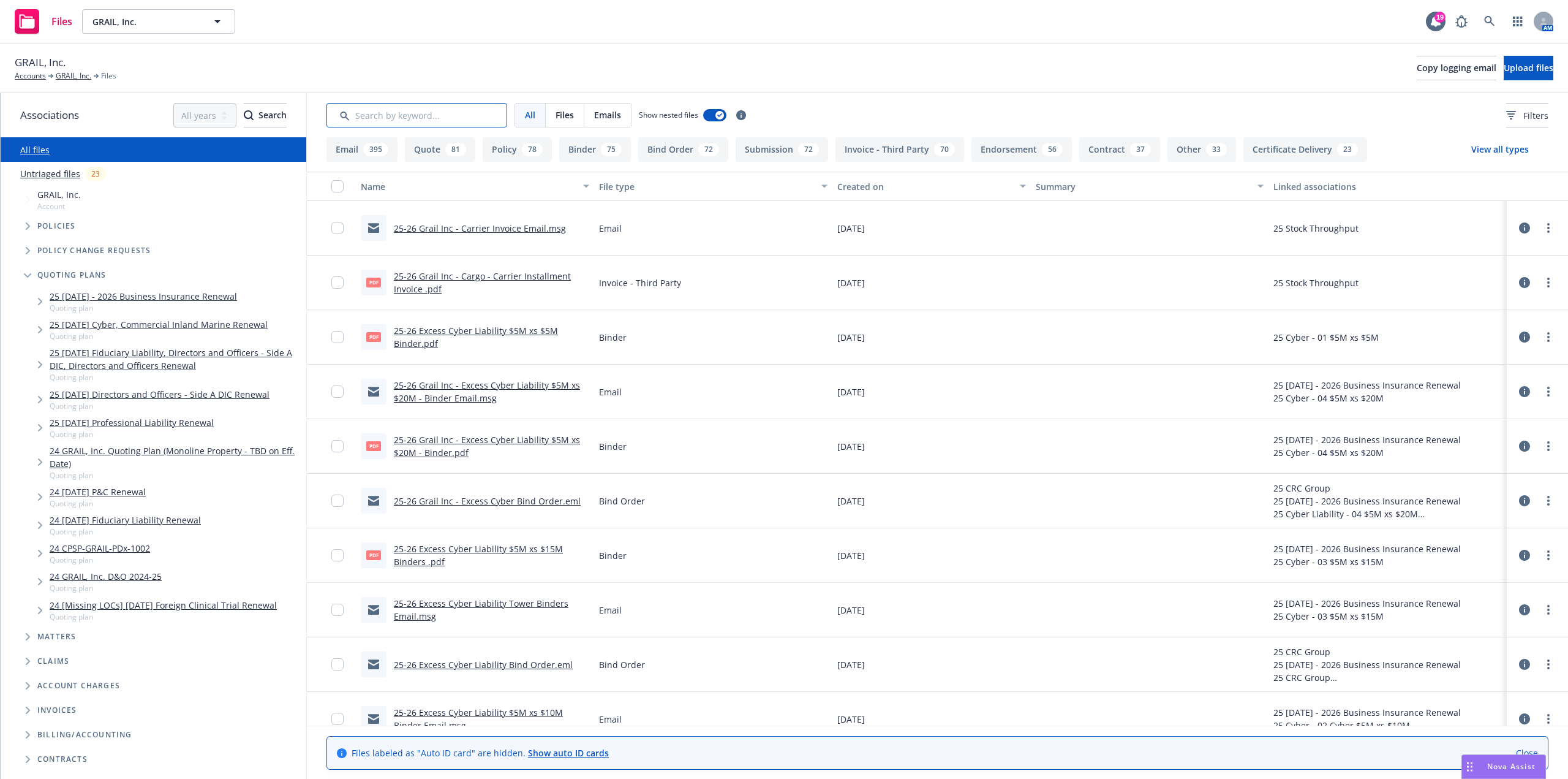
click at [408, 117] on input "Search by keyword..." at bounding box center [417, 115] width 181 height 25
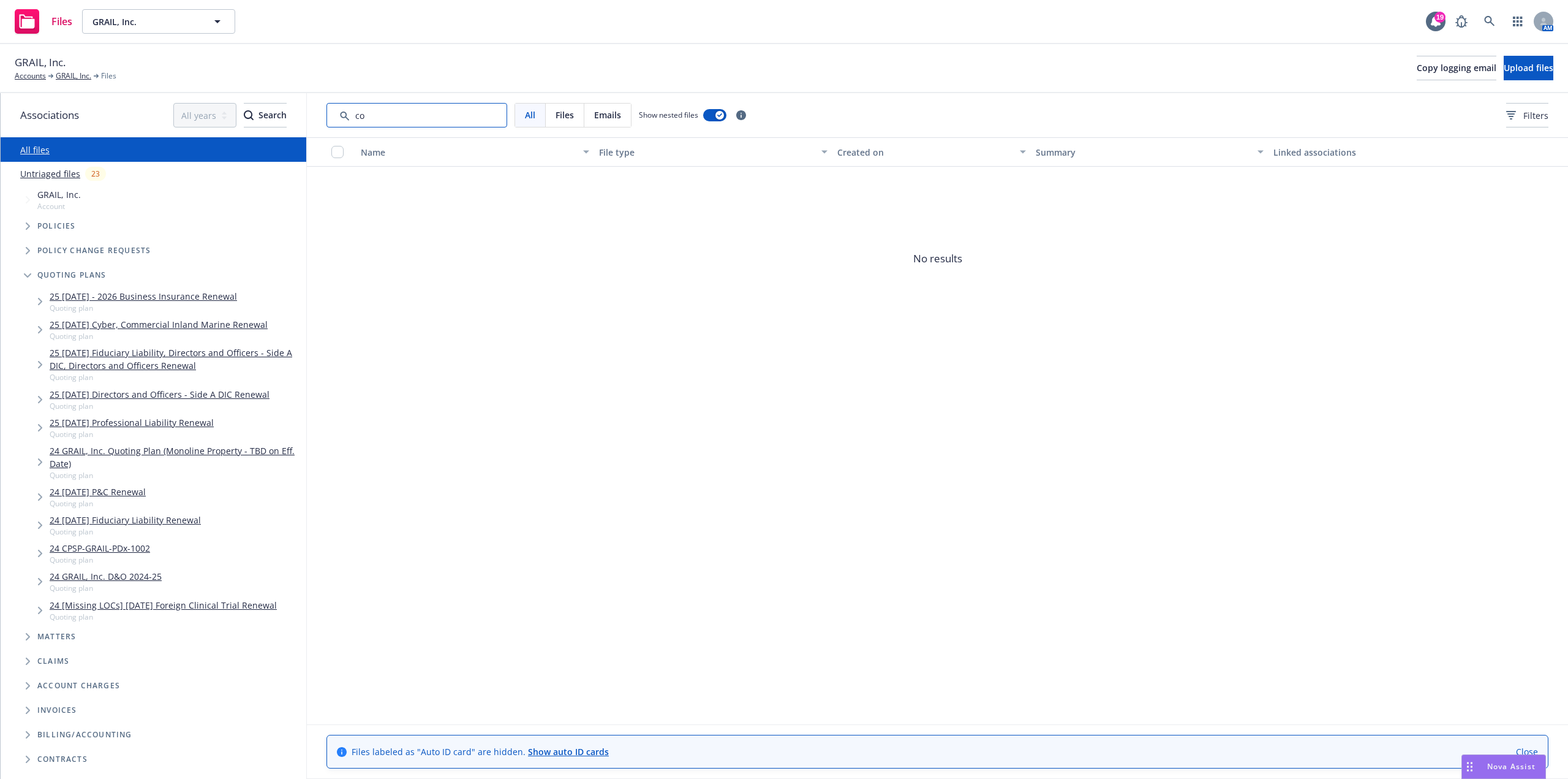
type input "c"
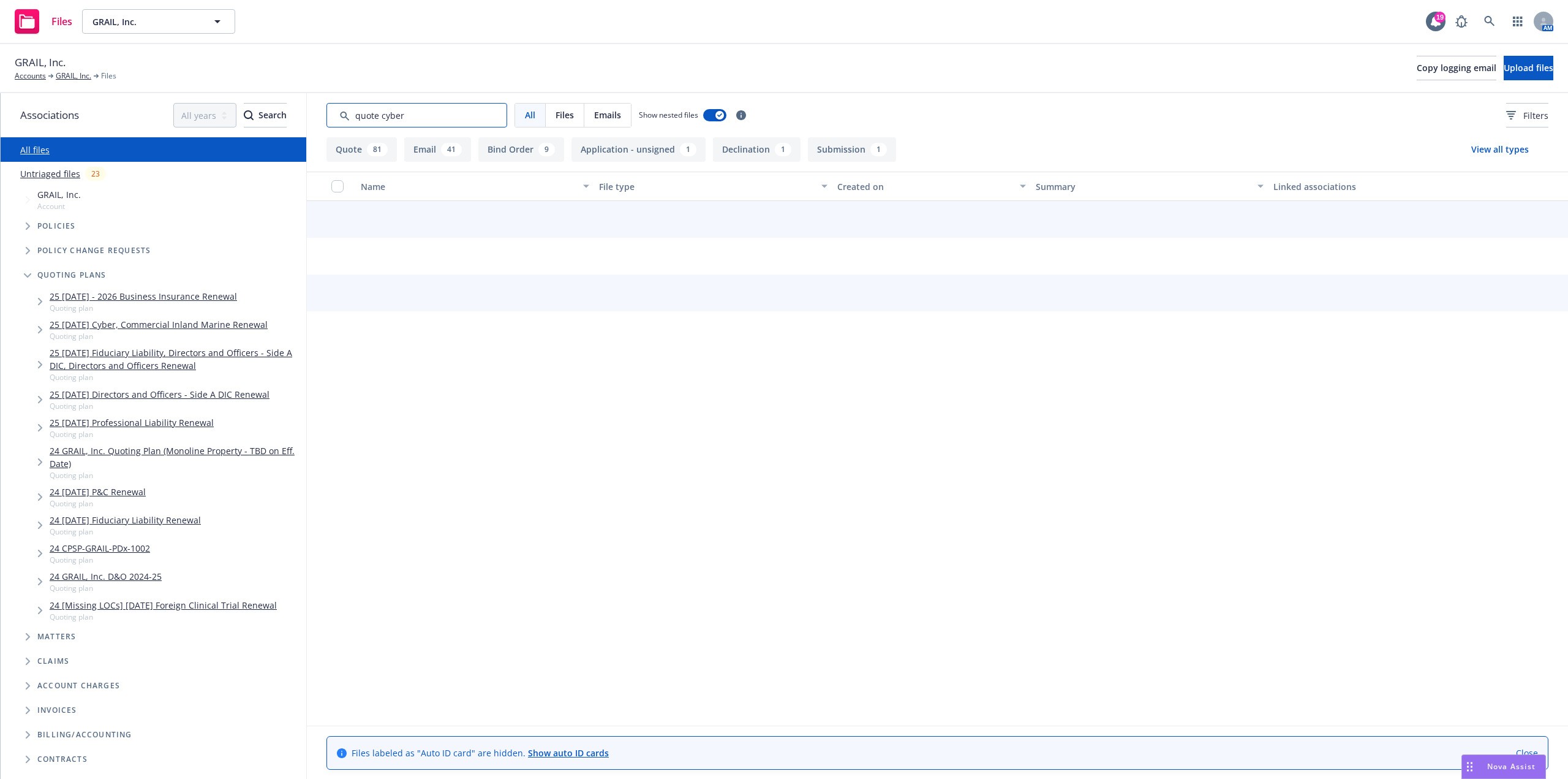
type input "quote cyber"
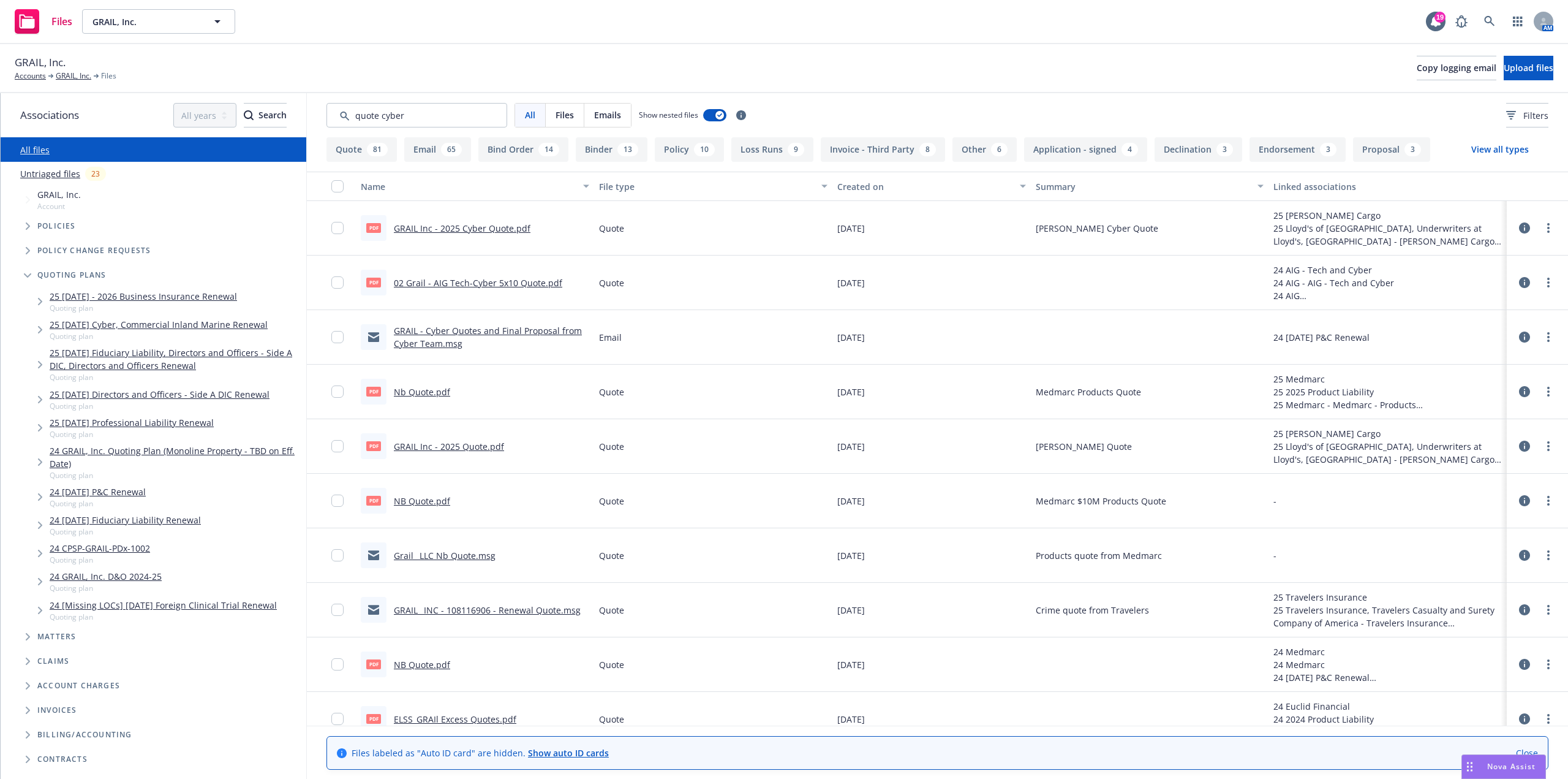
click at [522, 330] on link "GRAIL - Cyber Quotes and Final Proposal from Cyber Team.msg" at bounding box center [488, 337] width 188 height 25
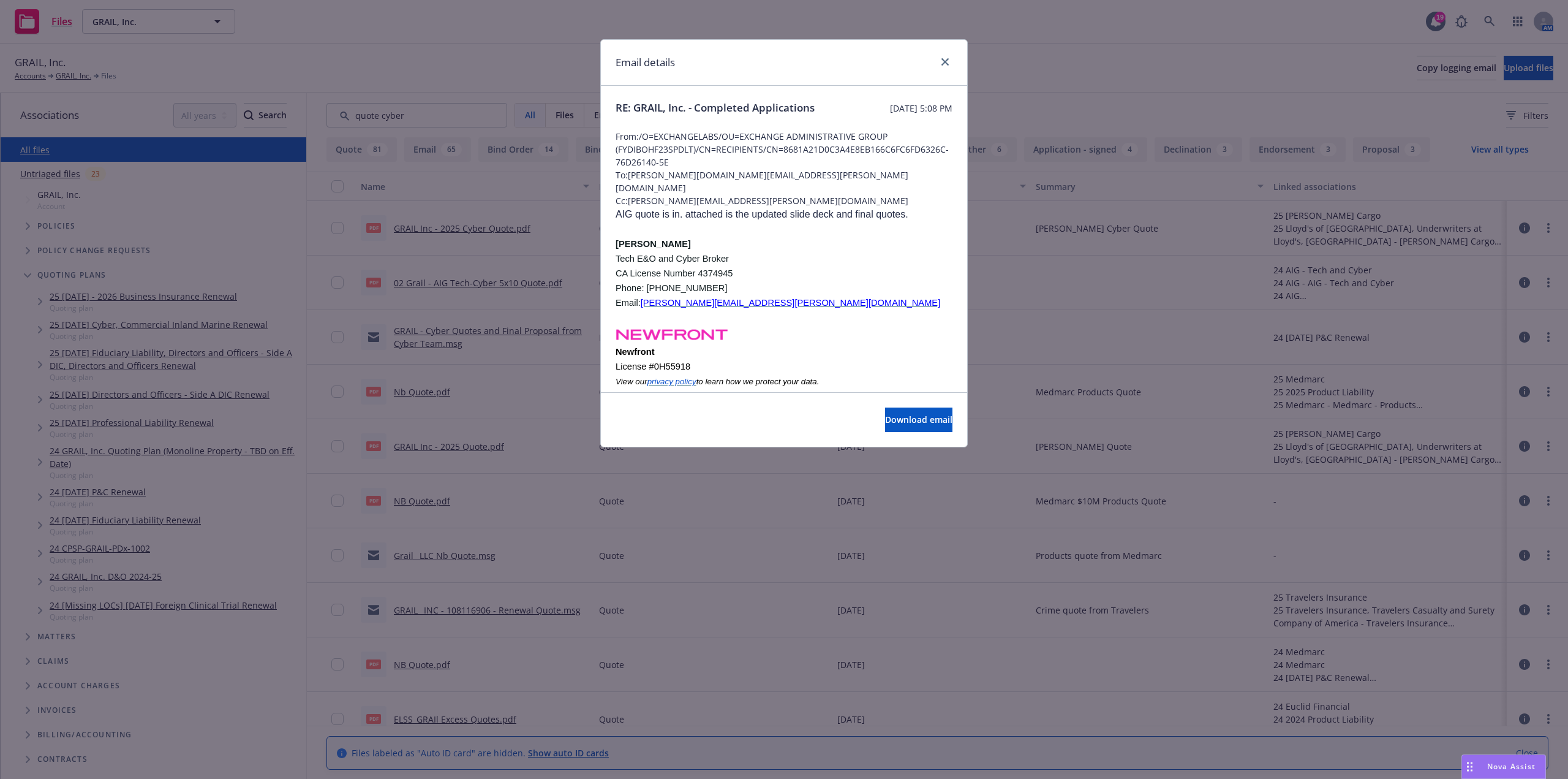
click at [826, 255] on p "Tech E&O and Cyber Broker" at bounding box center [784, 258] width 337 height 14
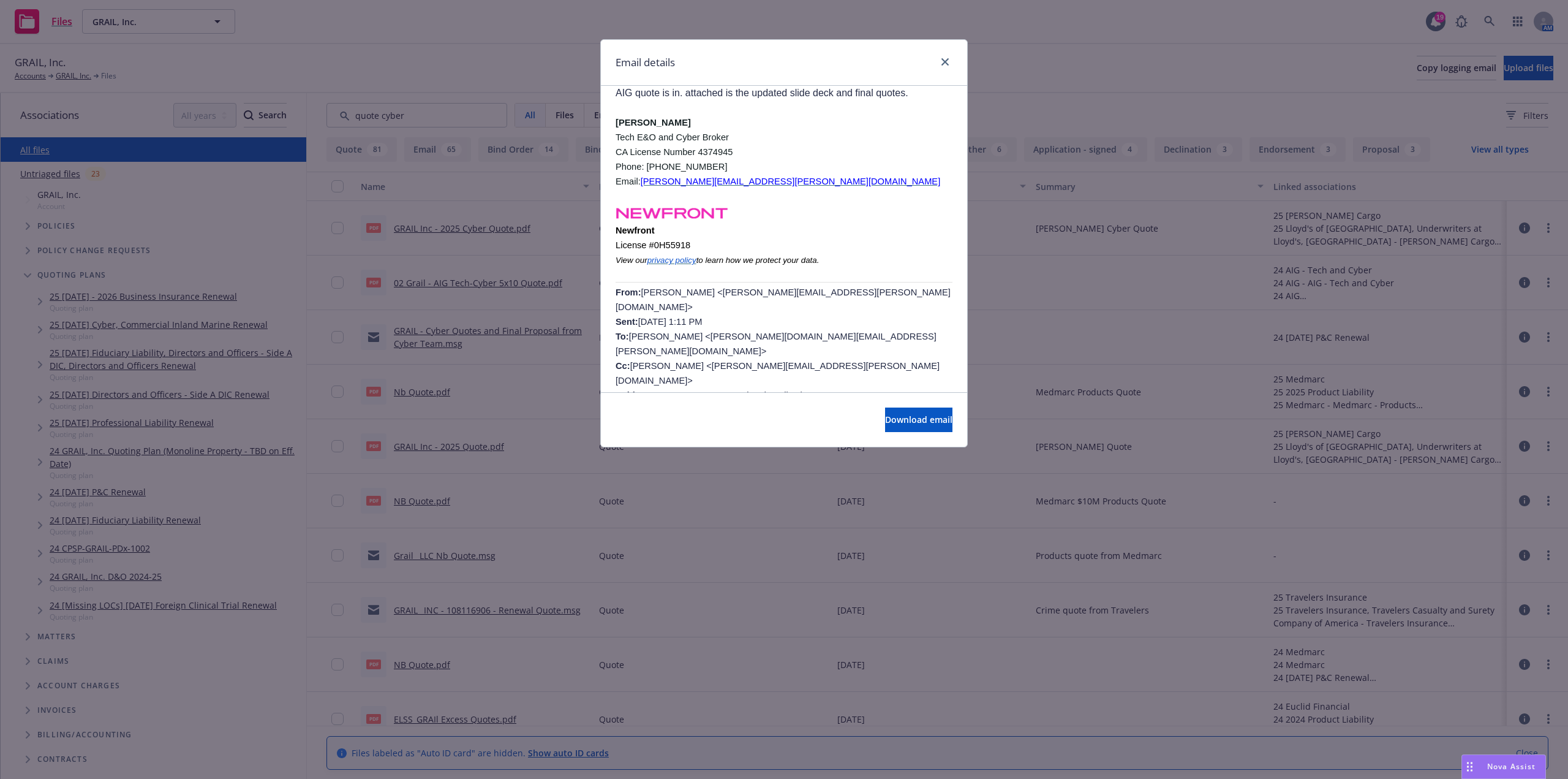
scroll to position [122, 0]
click at [944, 63] on icon "close" at bounding box center [944, 62] width 7 height 7
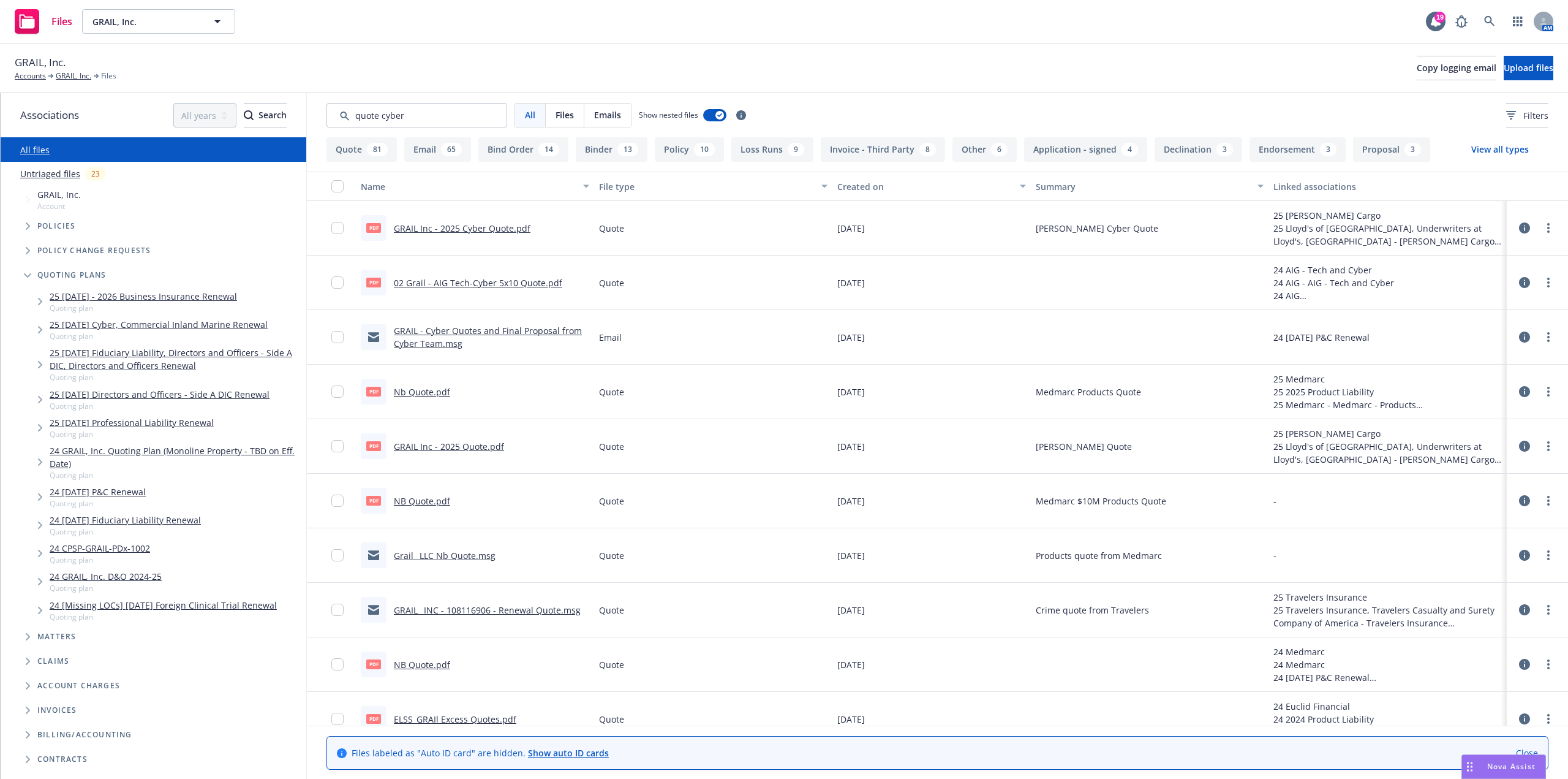
click at [837, 186] on div "Created on" at bounding box center [924, 186] width 175 height 13
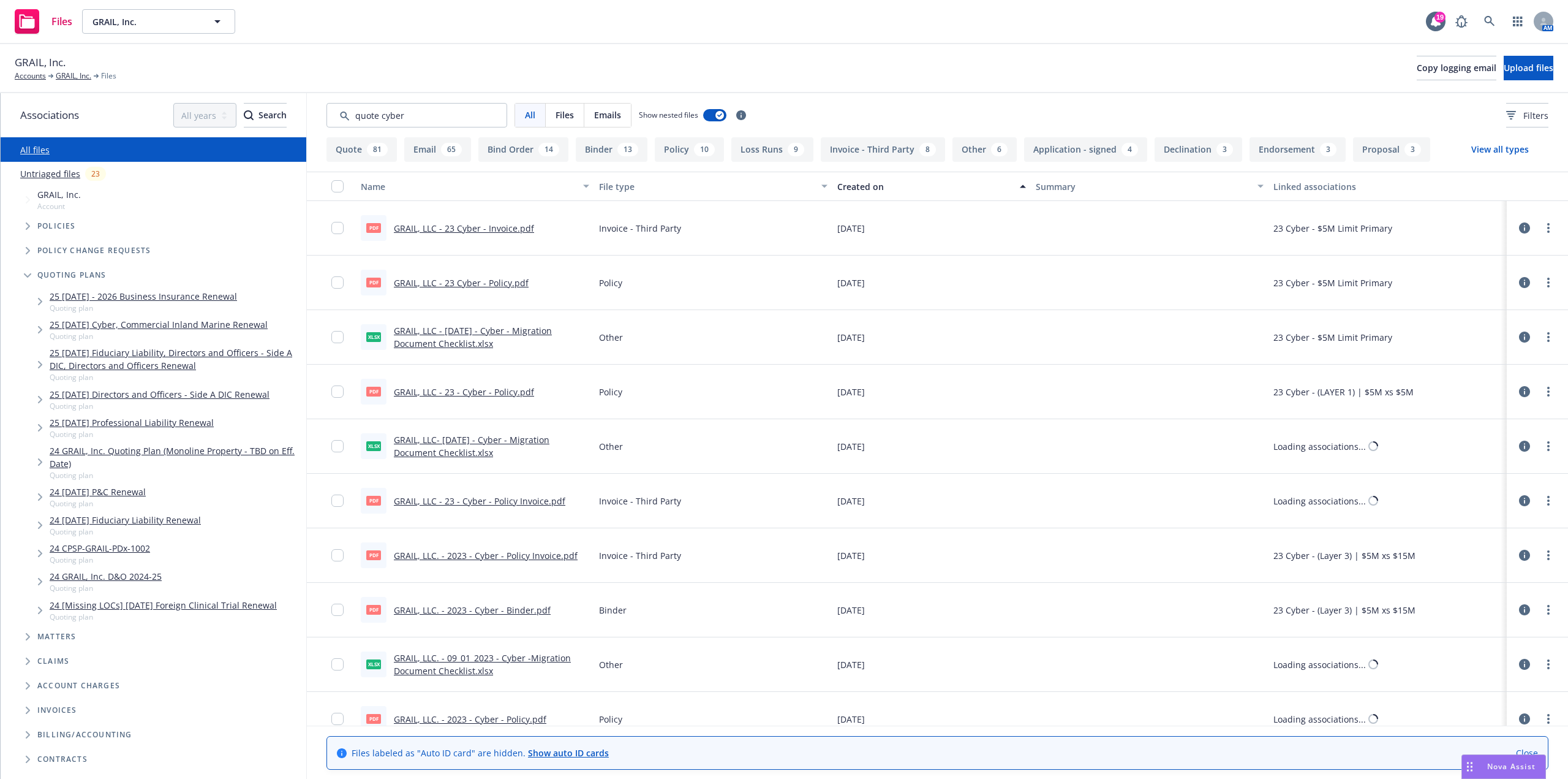
click at [837, 186] on div "Created on" at bounding box center [924, 186] width 175 height 13
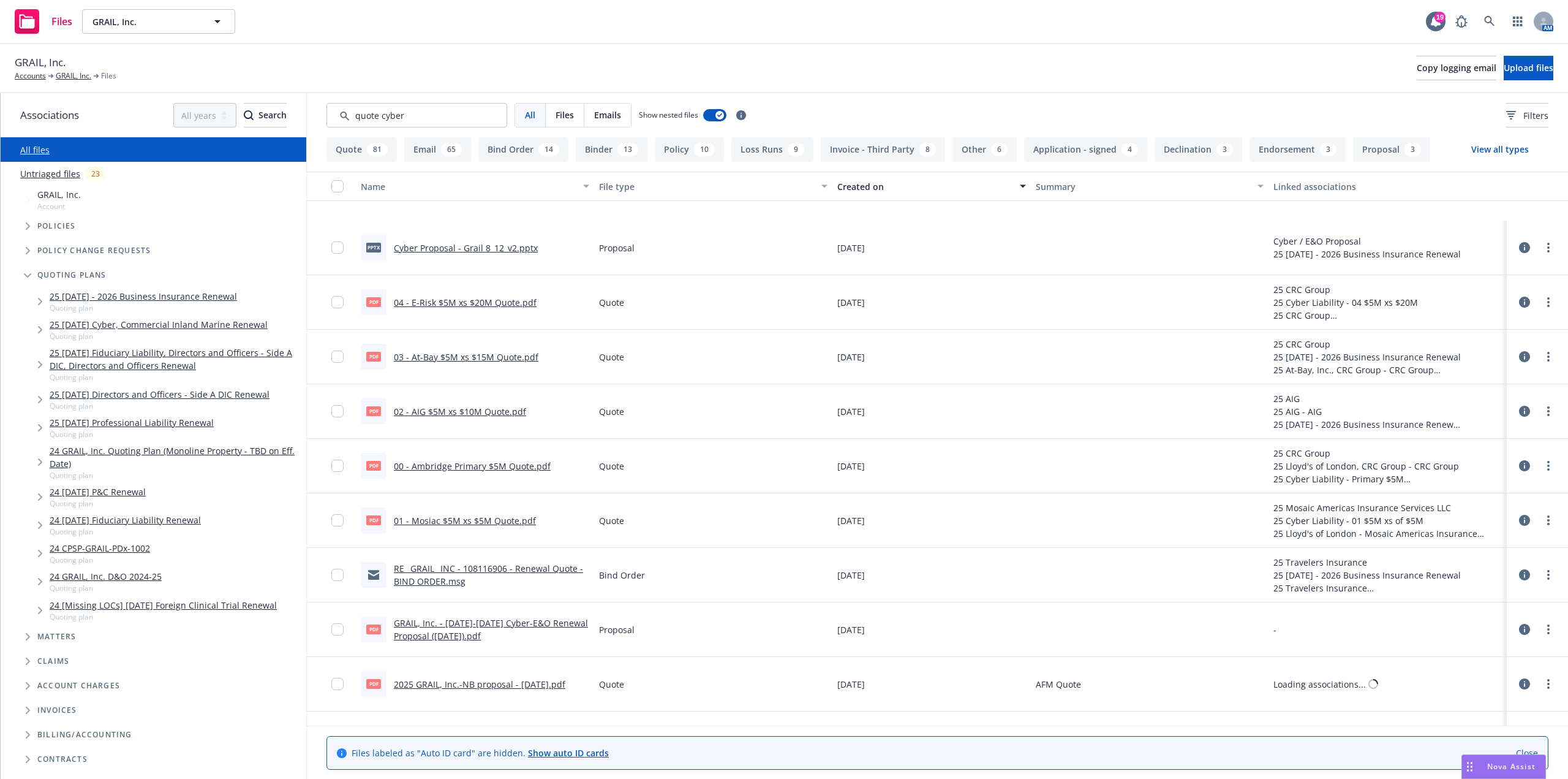
scroll to position [919, 0]
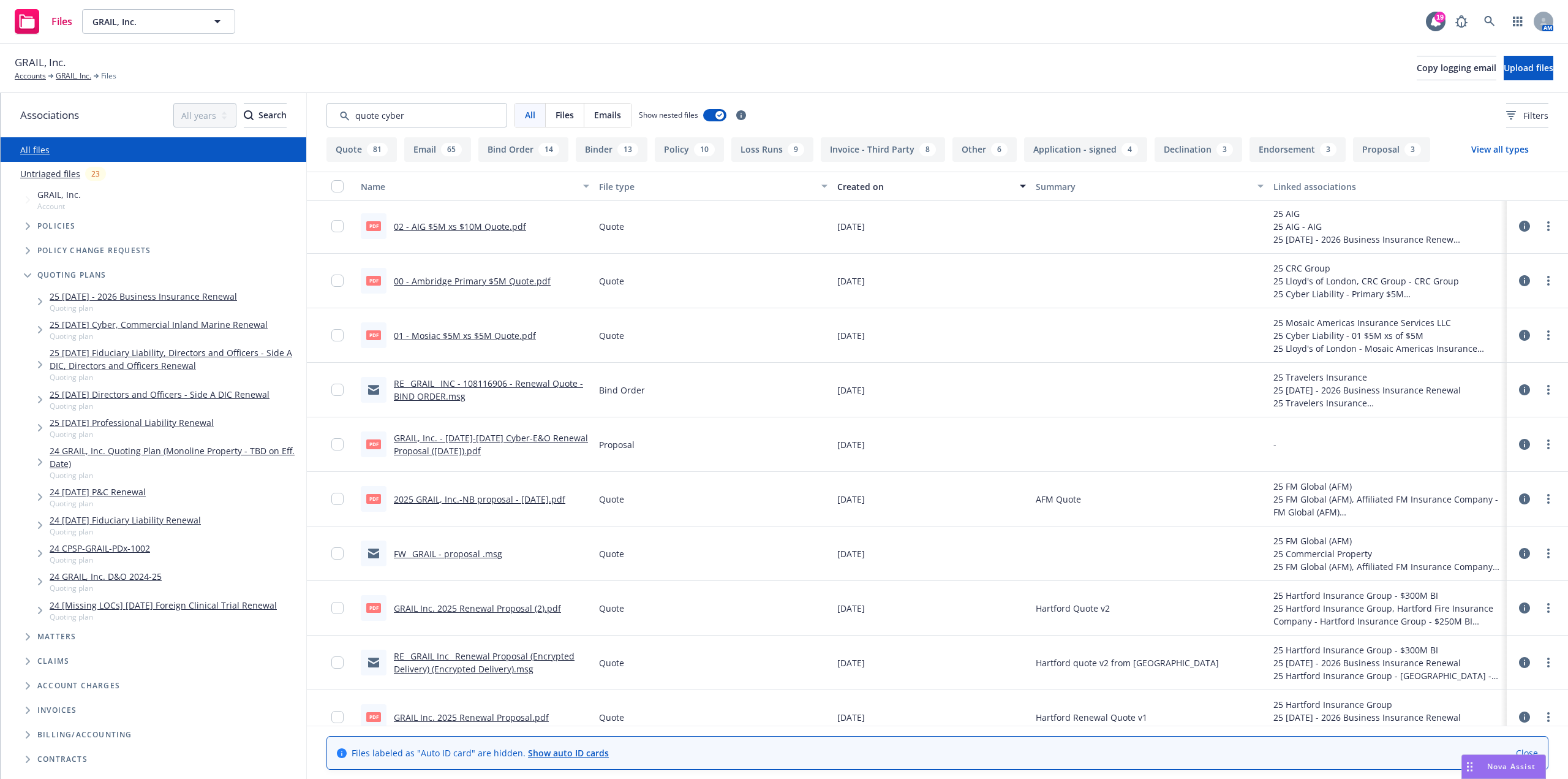
click at [481, 445] on link "GRAIL, Inc. - [DATE]-[DATE] Cyber-E&O Renewal Proposal ([DATE]).pdf" at bounding box center [491, 444] width 194 height 25
click at [513, 381] on link "RE_ GRAIL_ INC - 108116906 - Renewal Quote - BIND ORDER.msg" at bounding box center [489, 390] width 190 height 25
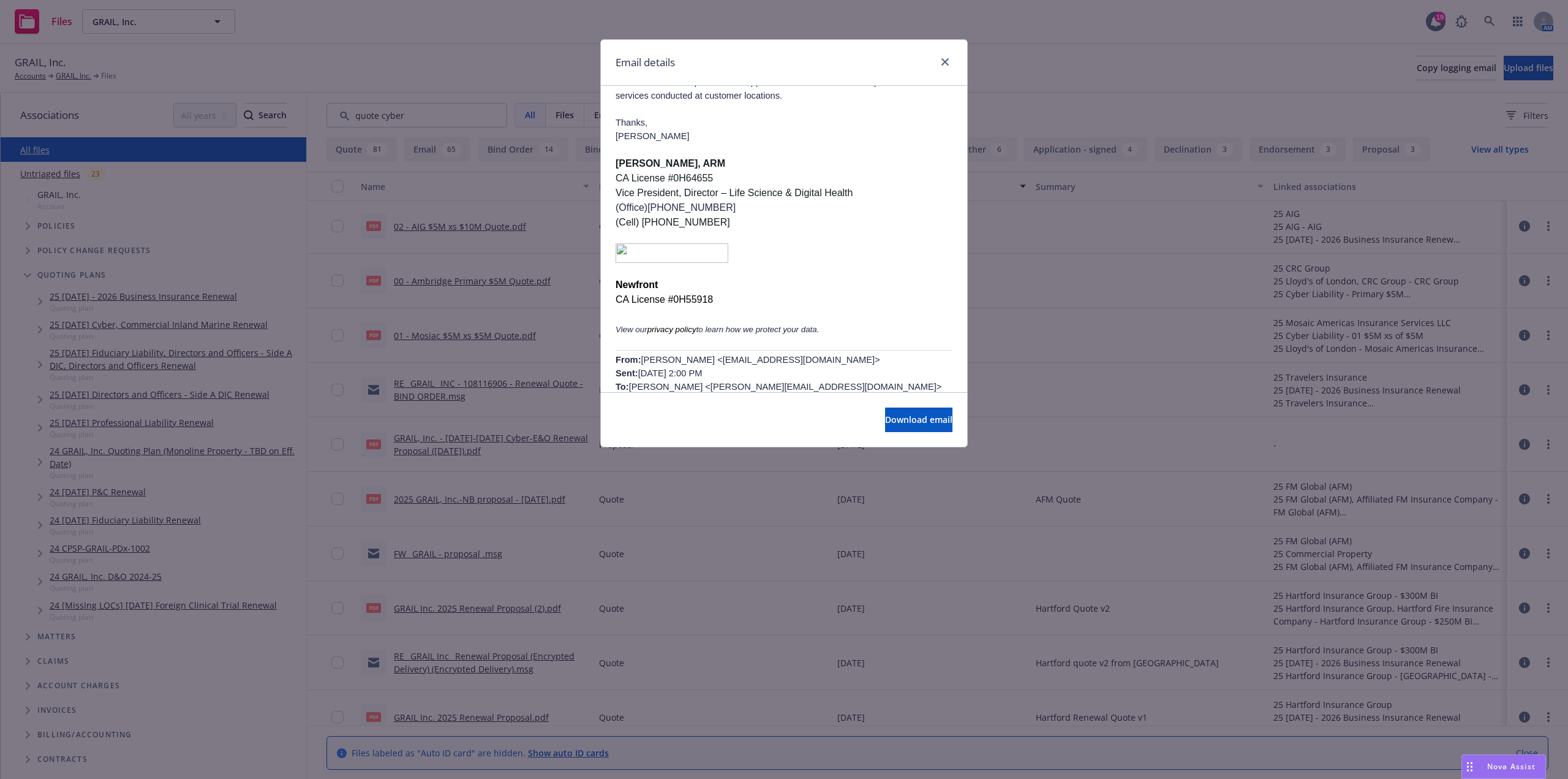
scroll to position [0, 0]
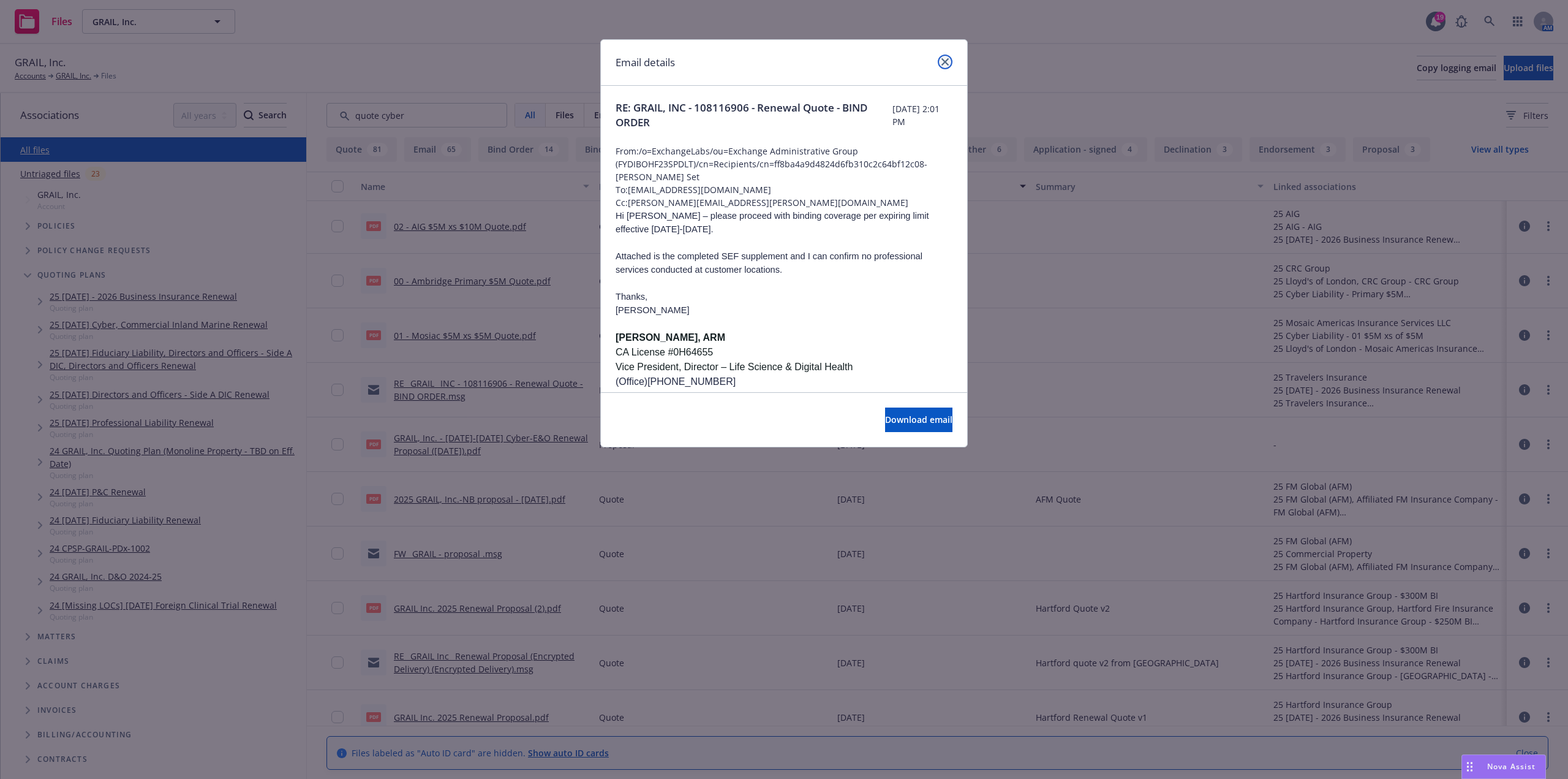
click at [947, 62] on icon "close" at bounding box center [944, 62] width 7 height 7
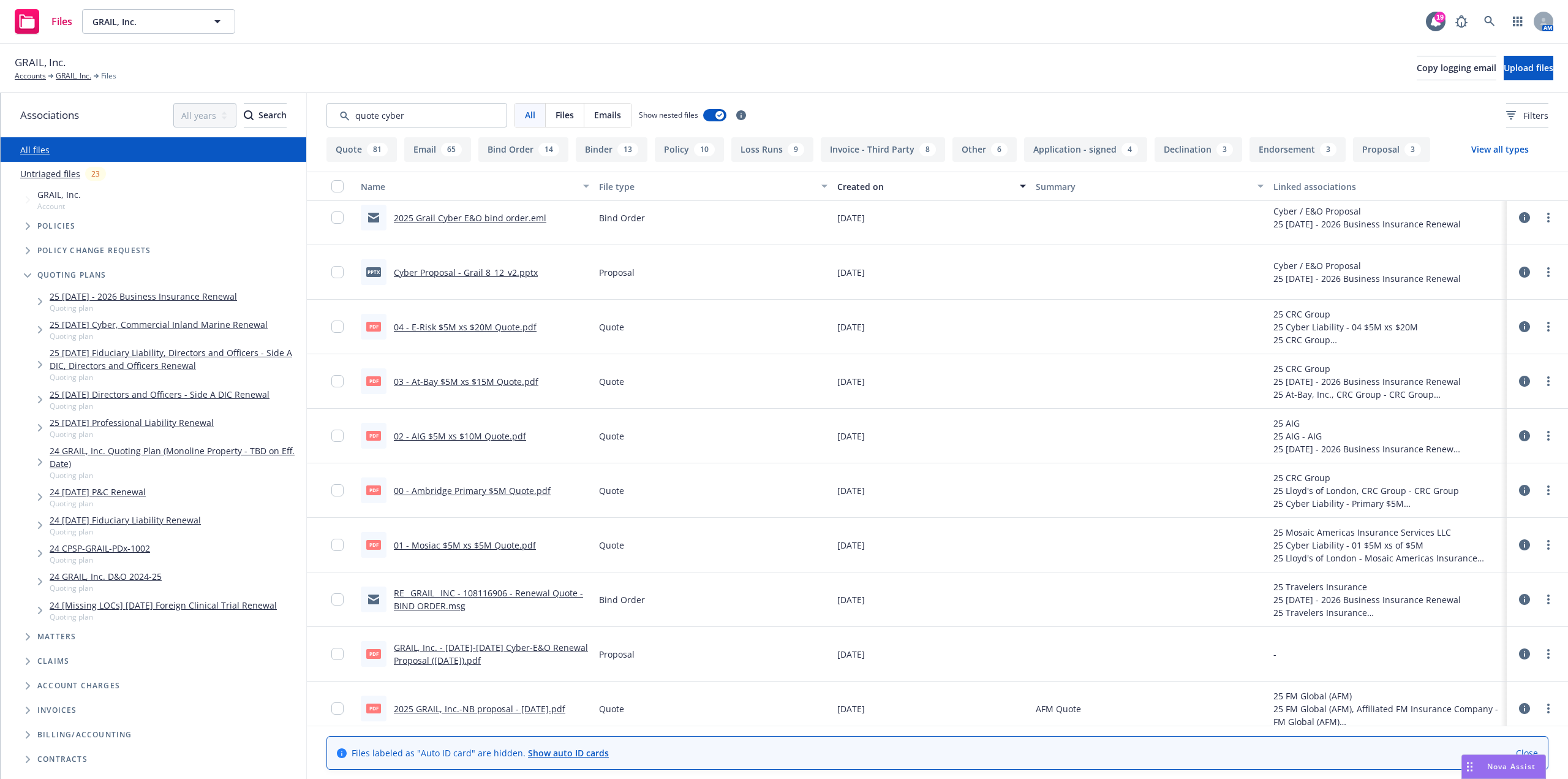
scroll to position [613, 0]
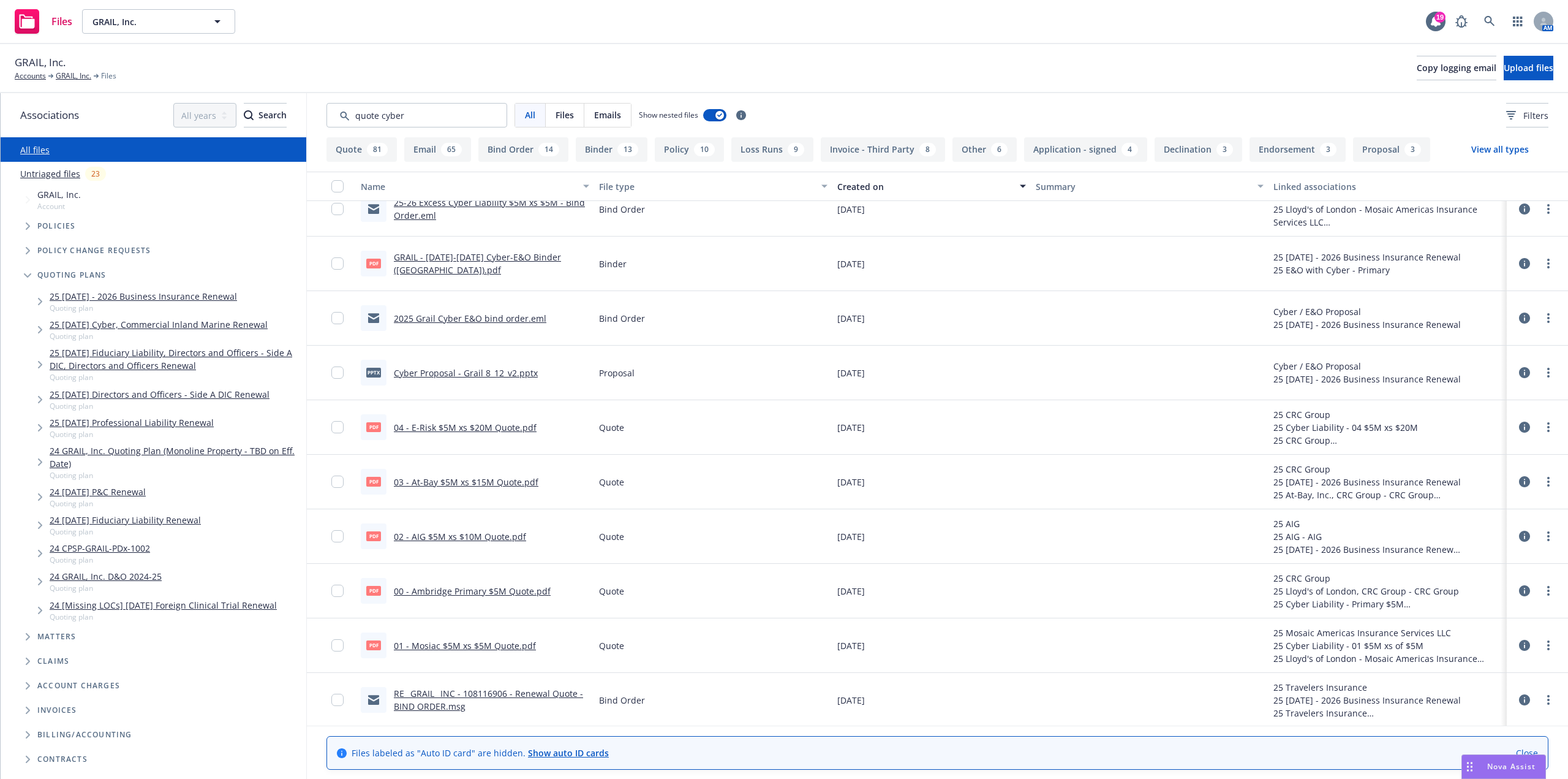
click at [521, 319] on link "2025 Grail Cyber E&O bind order.eml" at bounding box center [470, 318] width 153 height 12
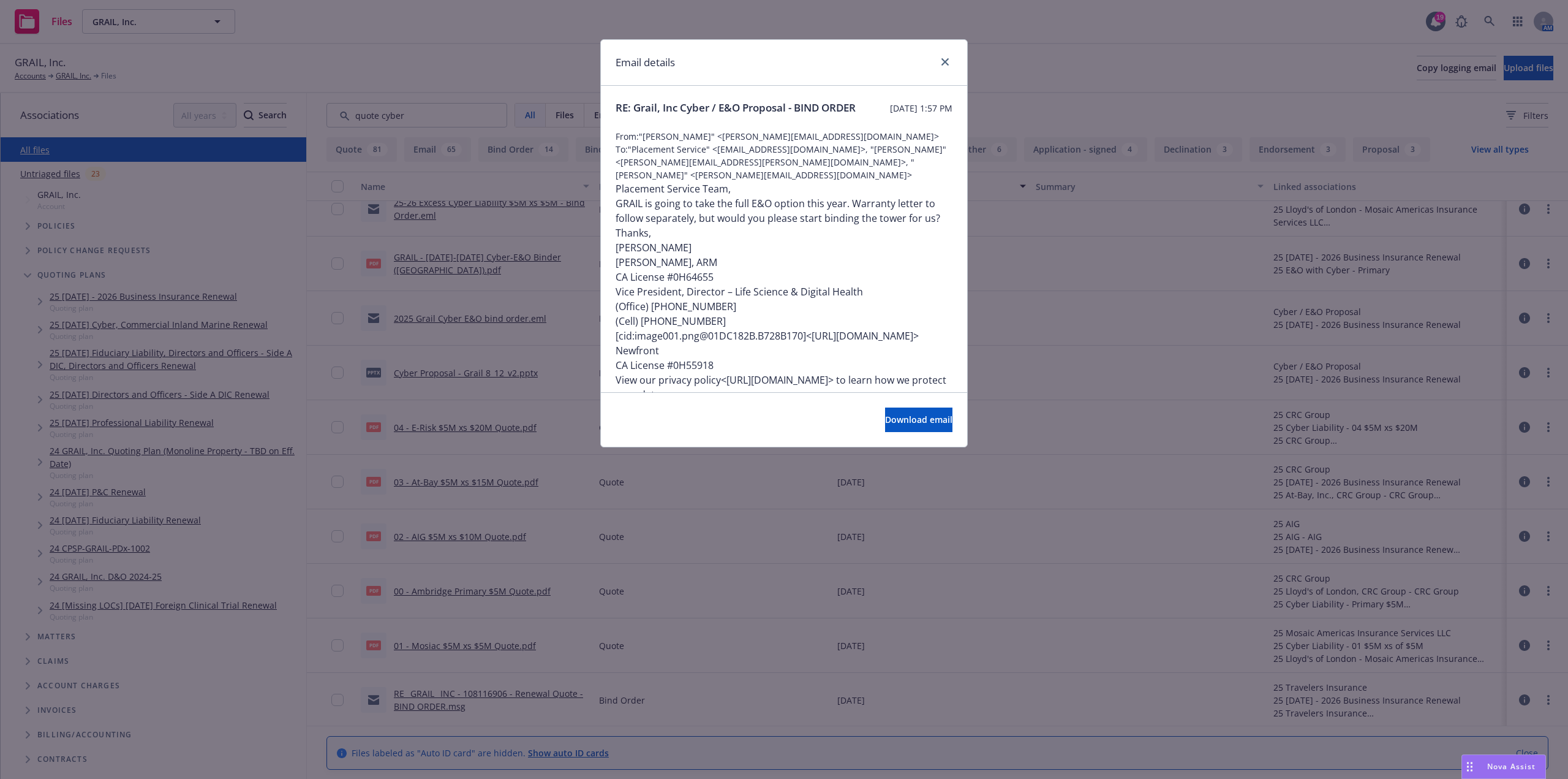
click at [794, 264] on p "[PERSON_NAME], ARM CA License #0H64655 Vice President, Director – Life Science …" at bounding box center [784, 292] width 337 height 74
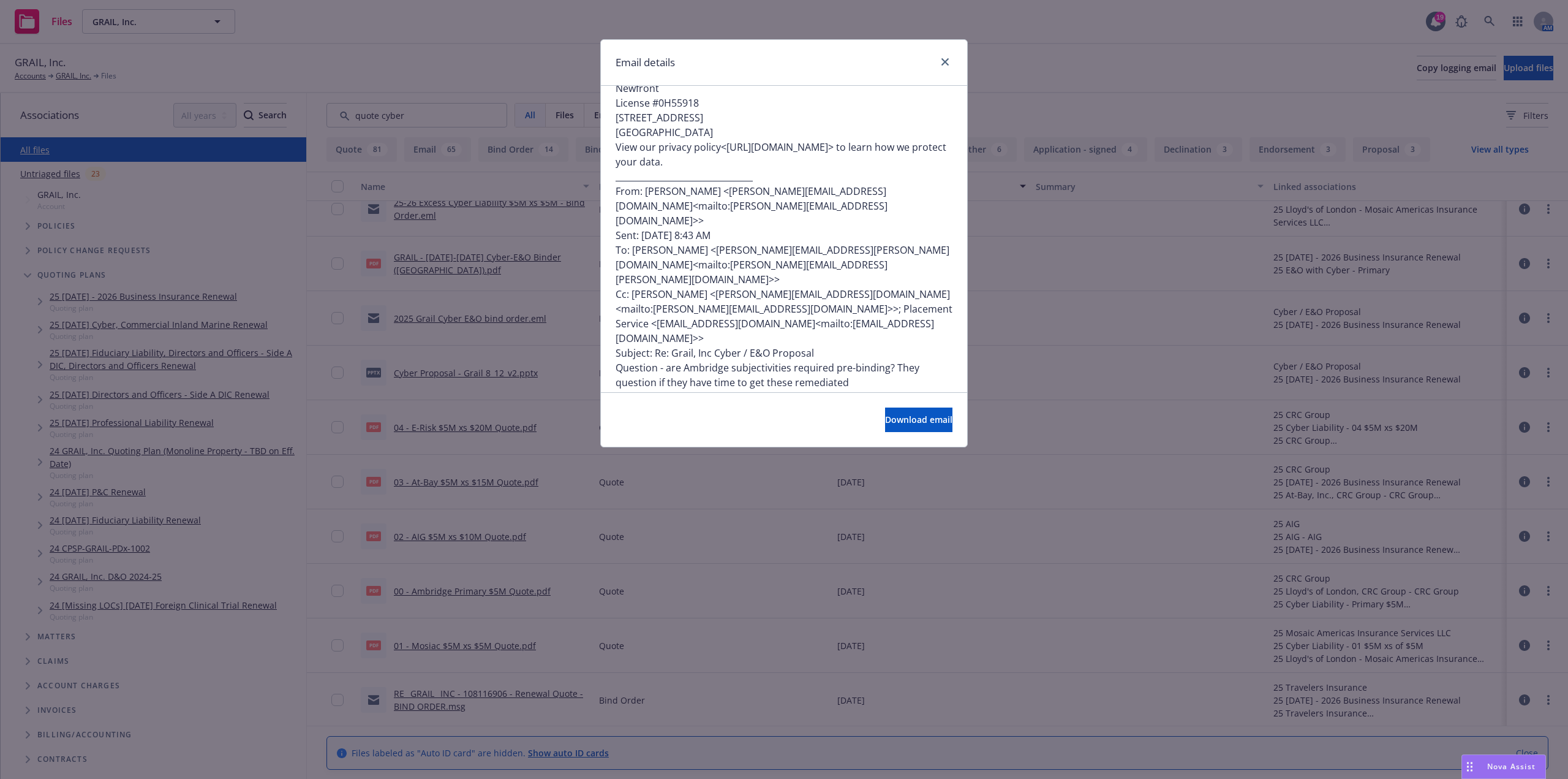
scroll to position [2573, 0]
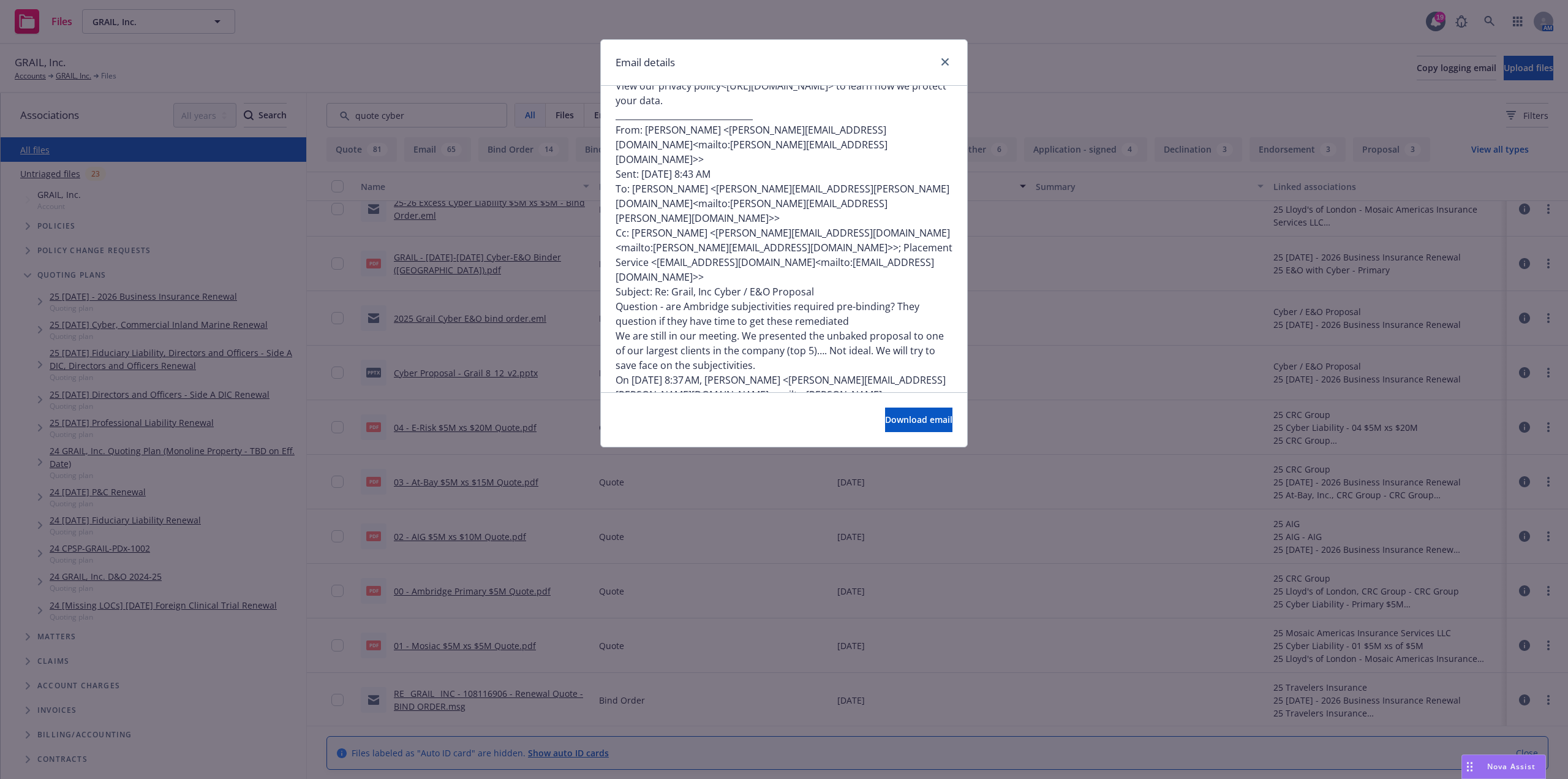
click at [562, 544] on div "Email details RE: Grail, Inc Cyber / E&O Proposal - BIND ORDER [DATE] 1:57 PM F…" at bounding box center [784, 390] width 1568 height 779
